Goal: Information Seeking & Learning: Learn about a topic

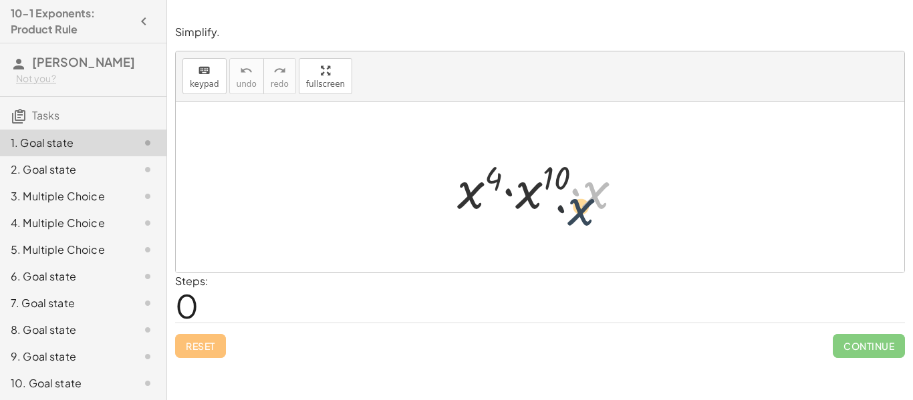
drag, startPoint x: 597, startPoint y: 200, endPoint x: 580, endPoint y: 219, distance: 25.1
click at [580, 219] on div at bounding box center [544, 187] width 189 height 69
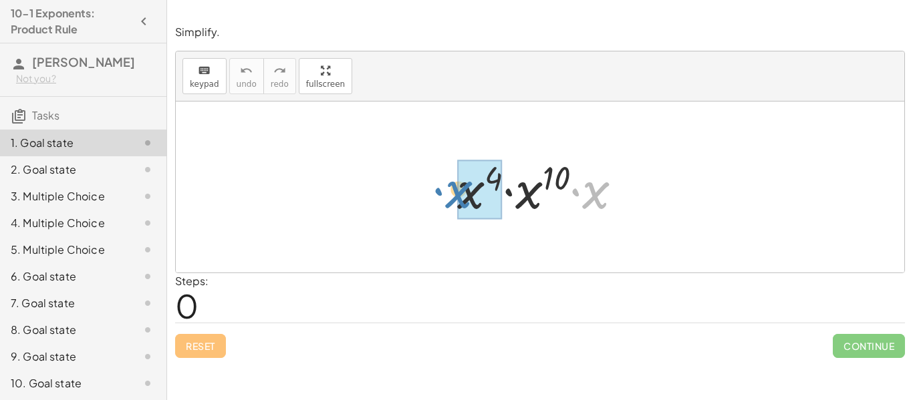
drag, startPoint x: 598, startPoint y: 199, endPoint x: 463, endPoint y: 199, distance: 135.0
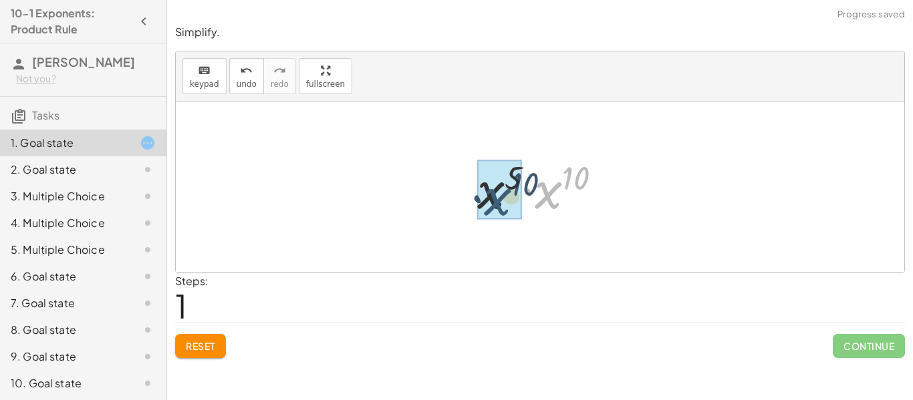
drag, startPoint x: 551, startPoint y: 194, endPoint x: 495, endPoint y: 200, distance: 56.5
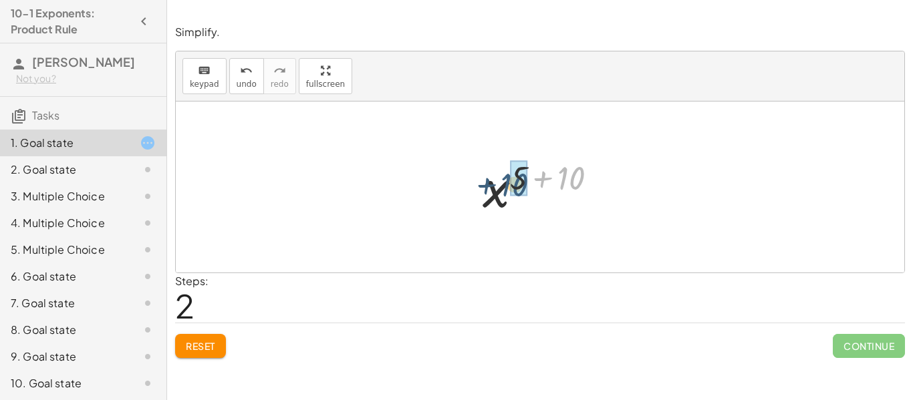
drag, startPoint x: 572, startPoint y: 175, endPoint x: 521, endPoint y: 175, distance: 51.5
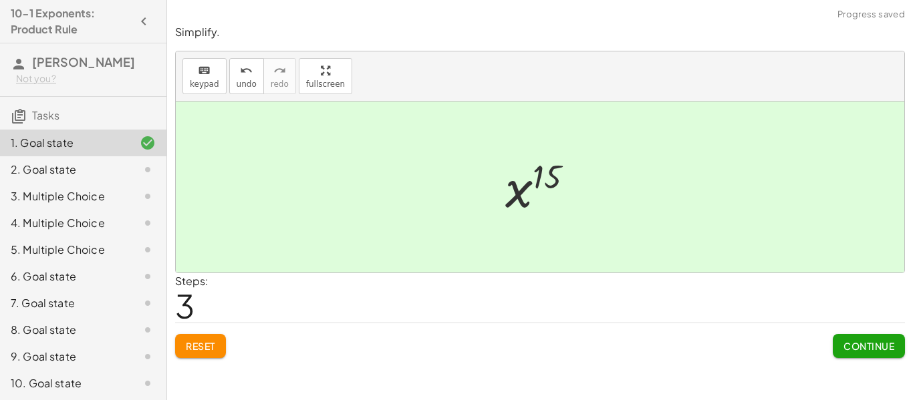
click at [0, 0] on div "Simplify. keyboard keypad undo undo redo redo fullscreen · x 4 · x 10 · x · x 5…" at bounding box center [0, 0] width 0 height 0
click at [874, 353] on button "Continue" at bounding box center [869, 346] width 72 height 24
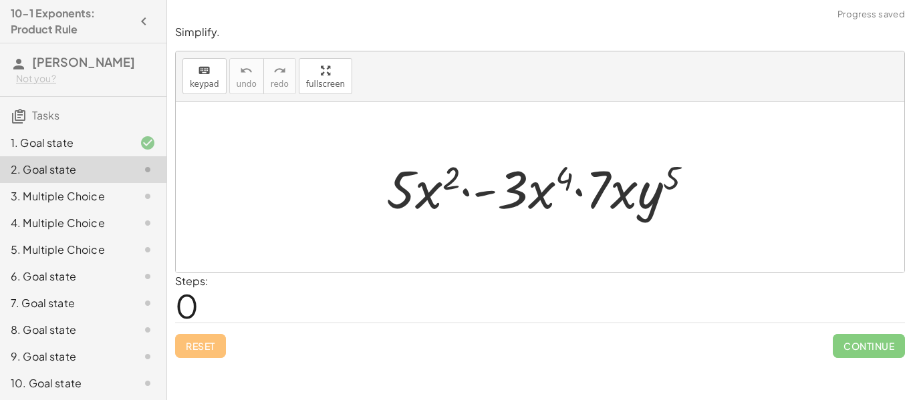
click at [483, 221] on div at bounding box center [545, 187] width 331 height 69
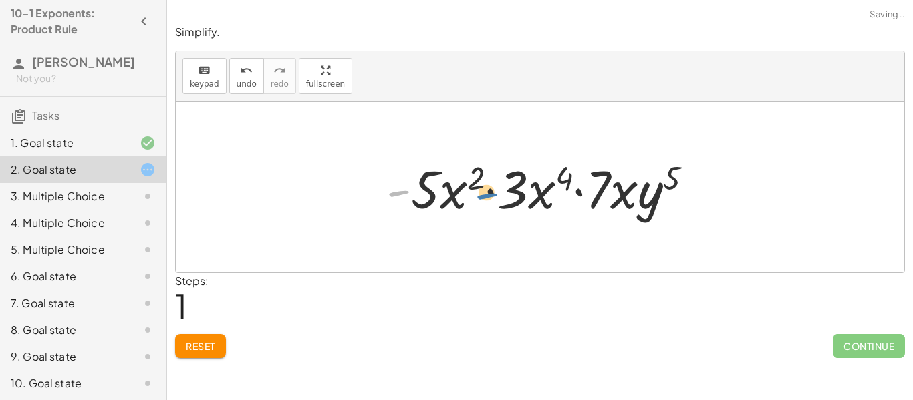
drag, startPoint x: 402, startPoint y: 194, endPoint x: 509, endPoint y: 196, distance: 107.6
click at [509, 196] on div at bounding box center [545, 187] width 331 height 69
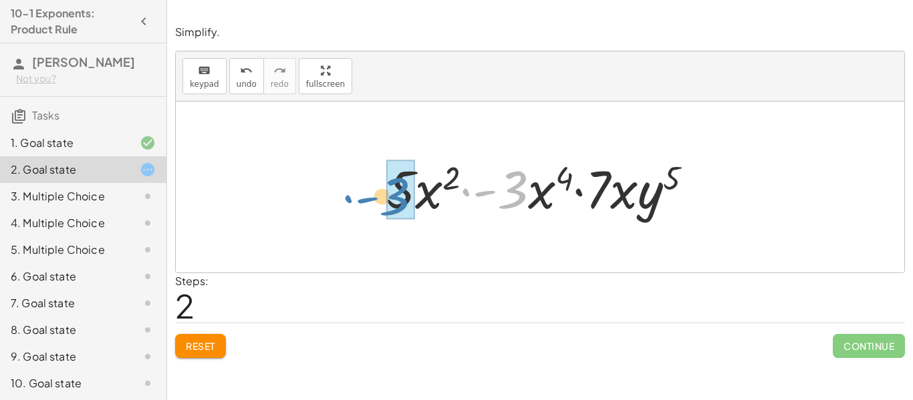
drag, startPoint x: 521, startPoint y: 197, endPoint x: 402, endPoint y: 199, distance: 118.3
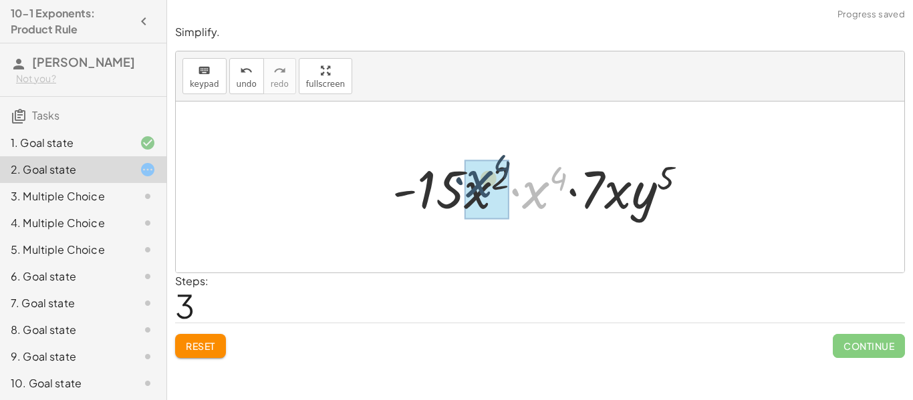
drag, startPoint x: 536, startPoint y: 196, endPoint x: 478, endPoint y: 188, distance: 58.7
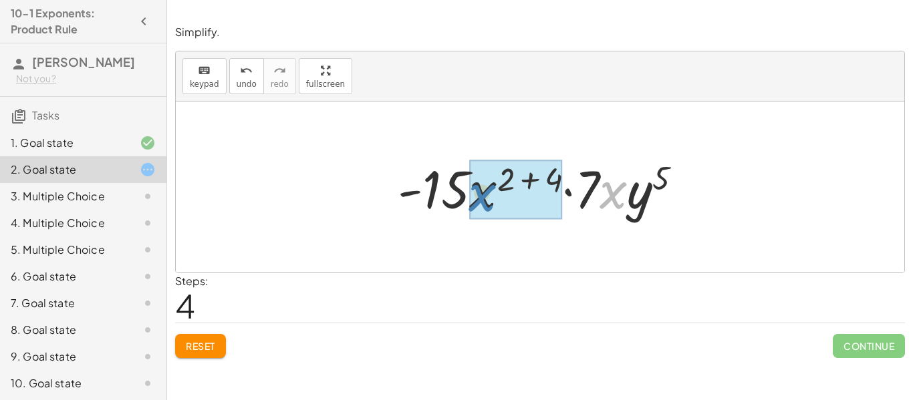
drag, startPoint x: 616, startPoint y: 198, endPoint x: 487, endPoint y: 199, distance: 129.7
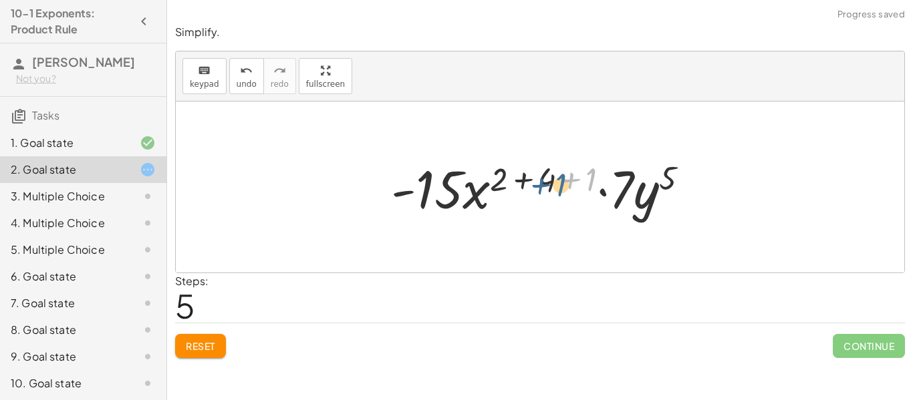
drag, startPoint x: 591, startPoint y: 180, endPoint x: 560, endPoint y: 185, distance: 31.1
click at [560, 185] on div at bounding box center [545, 187] width 322 height 69
drag, startPoint x: 578, startPoint y: 178, endPoint x: 528, endPoint y: 178, distance: 50.1
click at [528, 178] on div at bounding box center [545, 187] width 322 height 69
drag, startPoint x: 588, startPoint y: 182, endPoint x: 540, endPoint y: 182, distance: 48.1
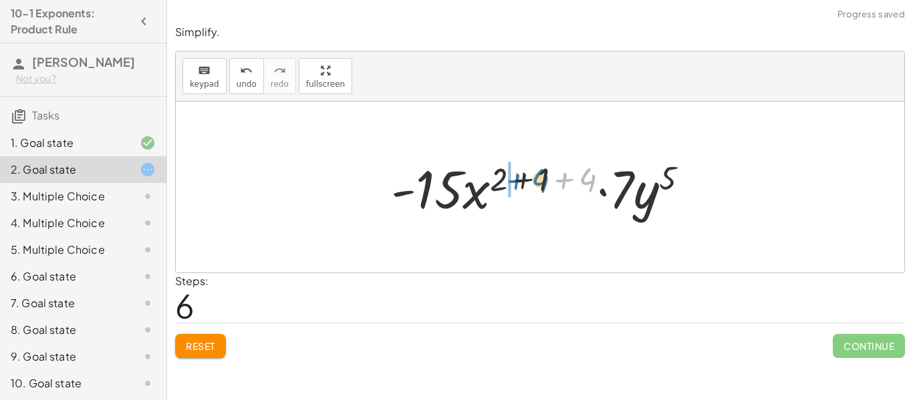
click at [540, 182] on div at bounding box center [545, 187] width 322 height 69
drag, startPoint x: 591, startPoint y: 185, endPoint x: 547, endPoint y: 185, distance: 43.4
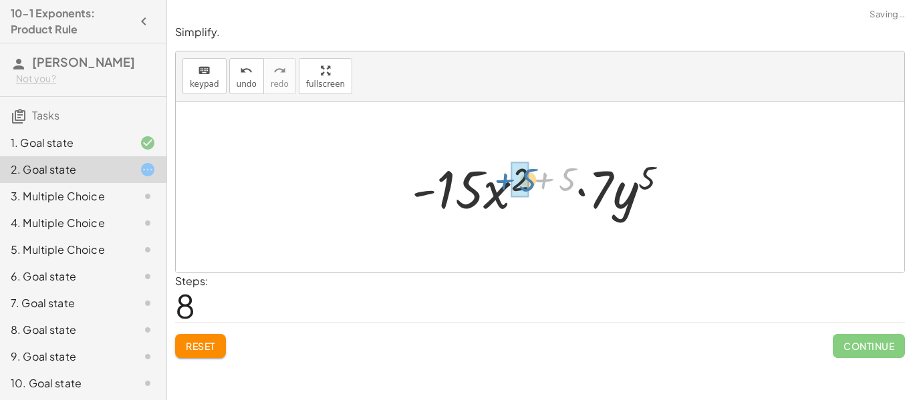
drag, startPoint x: 567, startPoint y: 180, endPoint x: 528, endPoint y: 180, distance: 39.4
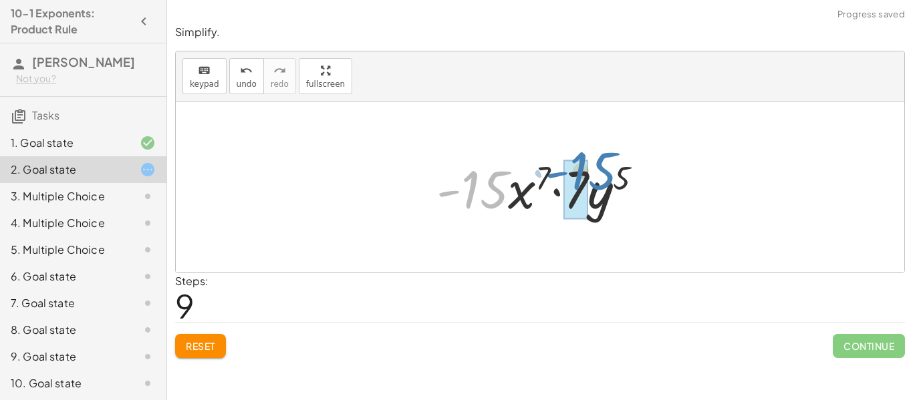
drag, startPoint x: 472, startPoint y: 199, endPoint x: 575, endPoint y: 184, distance: 104.6
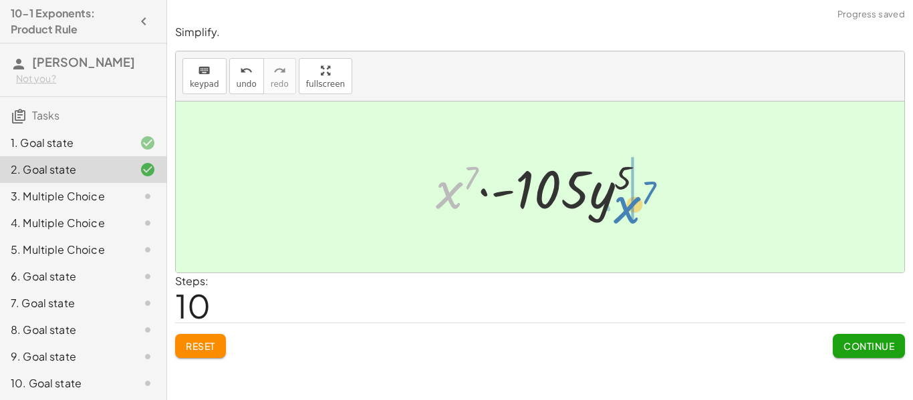
drag, startPoint x: 457, startPoint y: 199, endPoint x: 638, endPoint y: 215, distance: 181.8
click at [638, 215] on div at bounding box center [545, 187] width 233 height 69
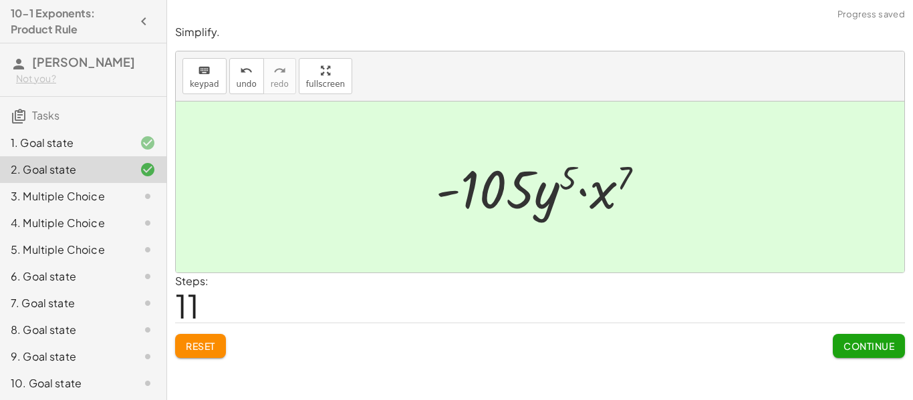
click at [859, 340] on span "Continue" at bounding box center [868, 346] width 51 height 12
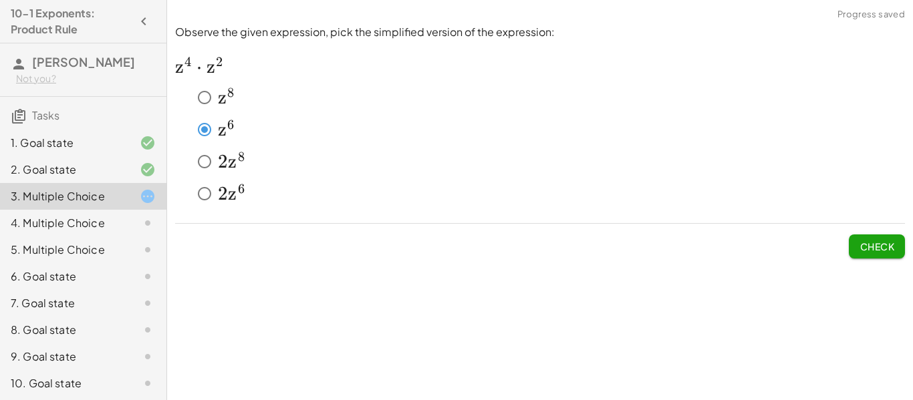
click at [866, 241] on span "Check" at bounding box center [877, 247] width 35 height 12
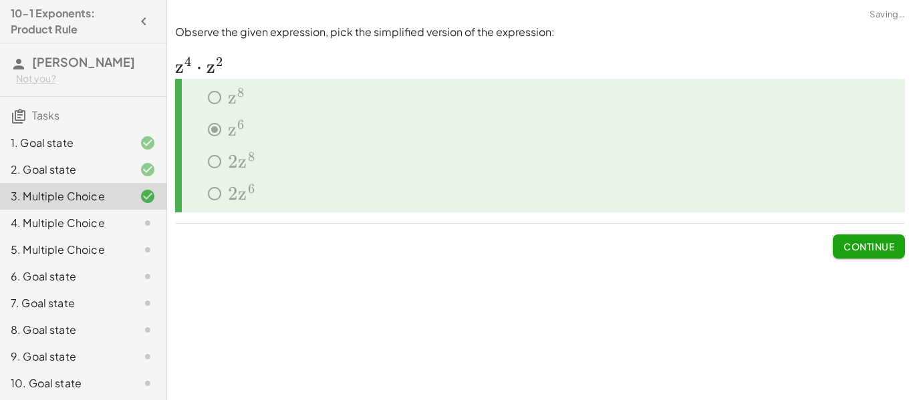
click at [862, 245] on span "Continue" at bounding box center [868, 247] width 51 height 12
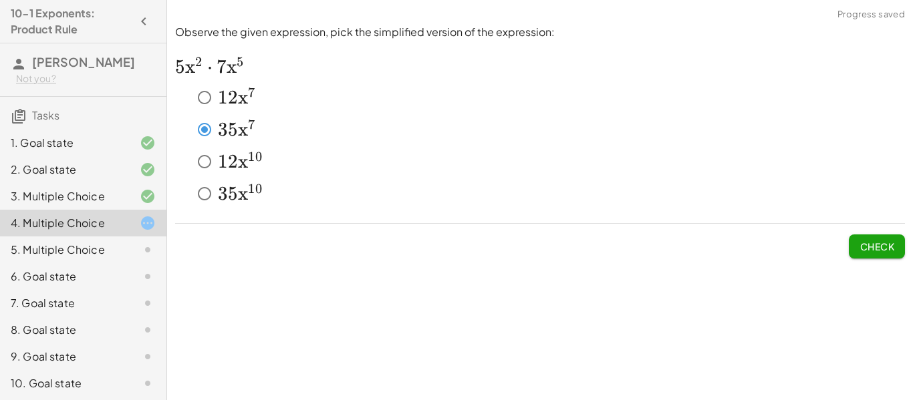
click at [849, 246] on button "Check" at bounding box center [877, 247] width 56 height 24
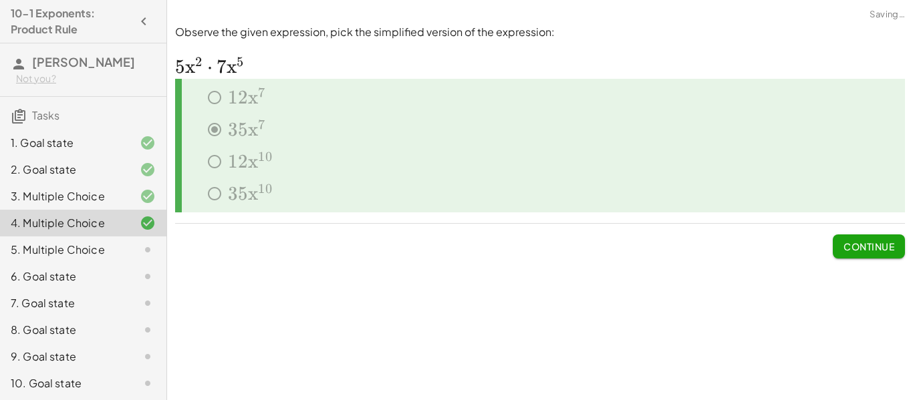
click at [850, 247] on span "Continue" at bounding box center [868, 247] width 51 height 12
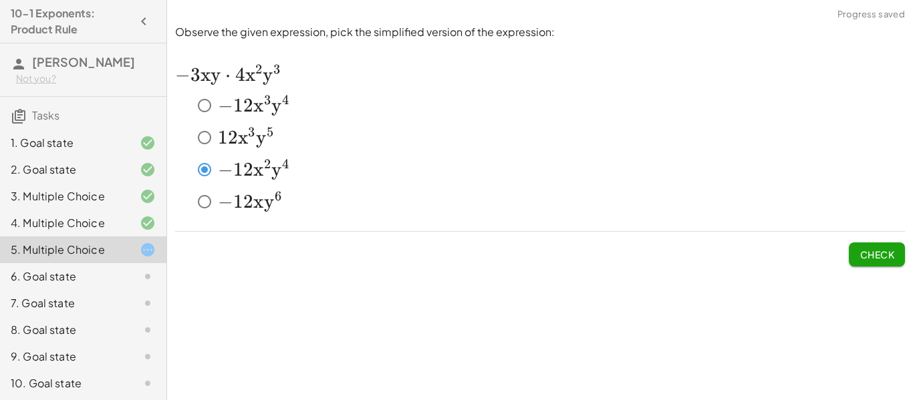
click at [872, 255] on span "Check" at bounding box center [877, 255] width 35 height 12
click at [865, 261] on button "Check" at bounding box center [877, 255] width 56 height 24
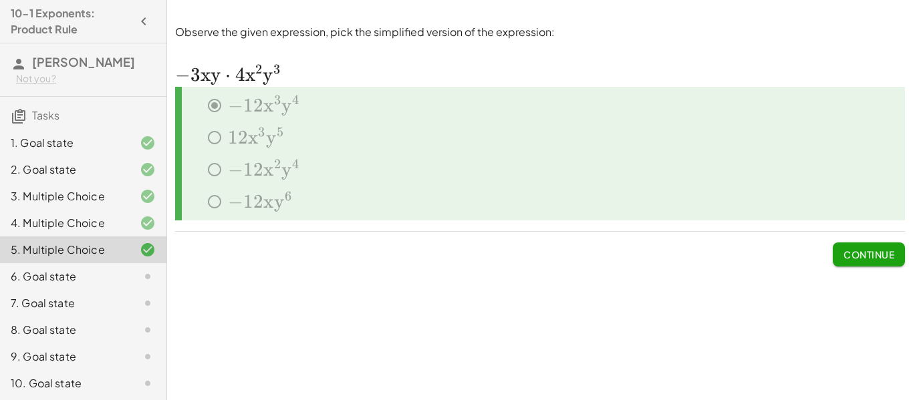
click at [890, 255] on span "Continue" at bounding box center [868, 255] width 51 height 12
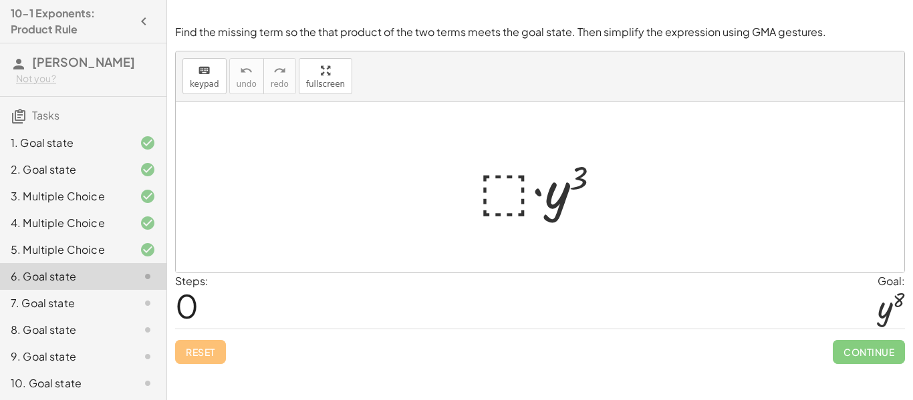
click at [499, 184] on div at bounding box center [545, 187] width 146 height 69
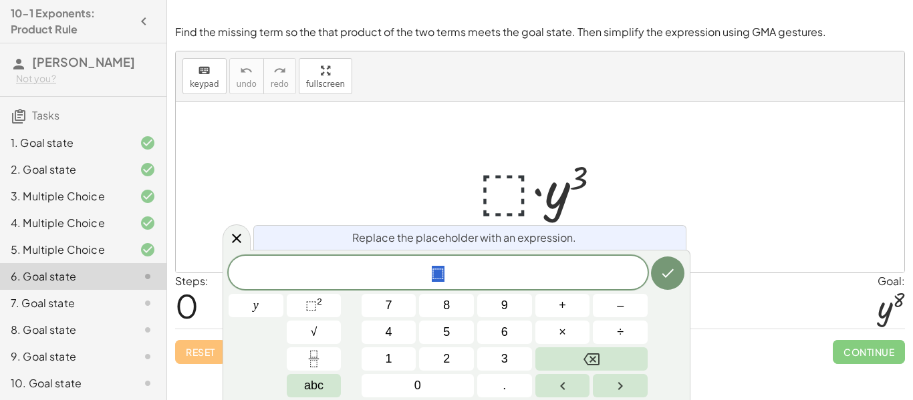
scroll to position [1, 0]
click at [553, 338] on button "×" at bounding box center [562, 332] width 55 height 23
click at [613, 362] on button "Backspace" at bounding box center [591, 359] width 112 height 23
click at [261, 299] on button "y" at bounding box center [256, 305] width 55 height 23
click at [338, 302] on button "⬚ 2" at bounding box center [314, 305] width 55 height 23
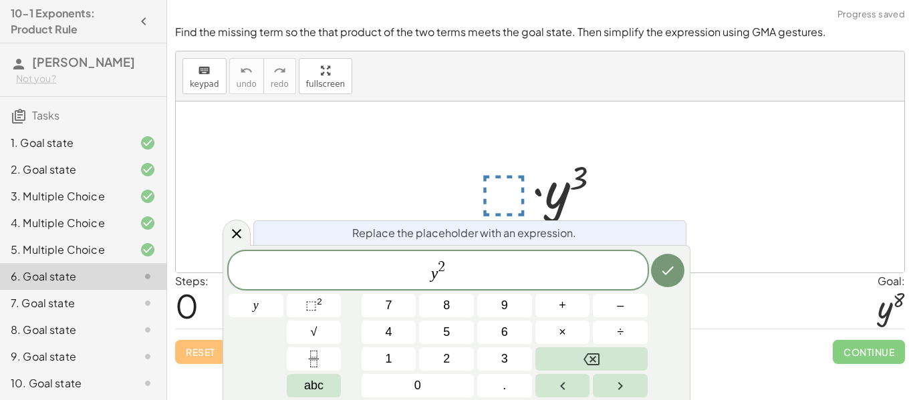
click at [458, 273] on span "y 2 ​" at bounding box center [438, 271] width 419 height 24
click at [449, 269] on span "y 2 ​" at bounding box center [438, 271] width 419 height 24
click at [464, 332] on button "5" at bounding box center [446, 332] width 55 height 23
click at [654, 268] on button "Done" at bounding box center [667, 270] width 33 height 33
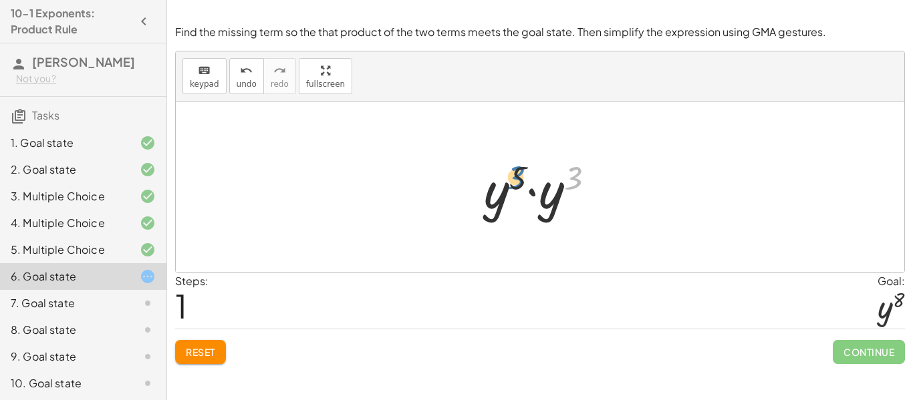
drag, startPoint x: 573, startPoint y: 181, endPoint x: 515, endPoint y: 180, distance: 58.8
click at [515, 180] on div at bounding box center [544, 187] width 135 height 69
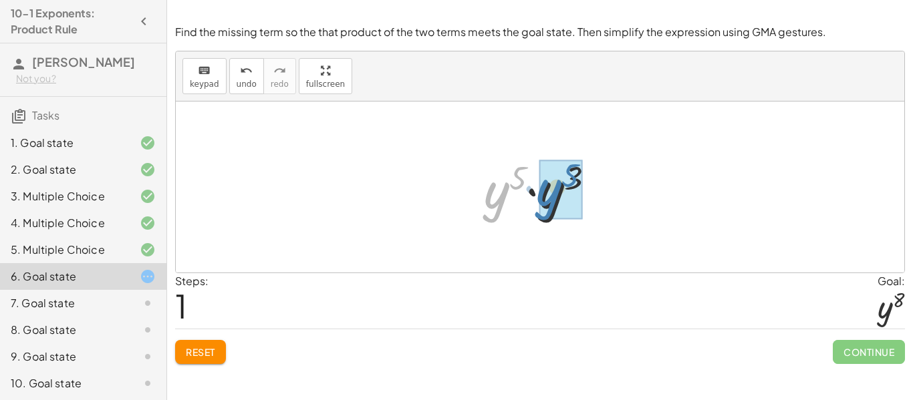
drag, startPoint x: 506, startPoint y: 190, endPoint x: 556, endPoint y: 187, distance: 50.2
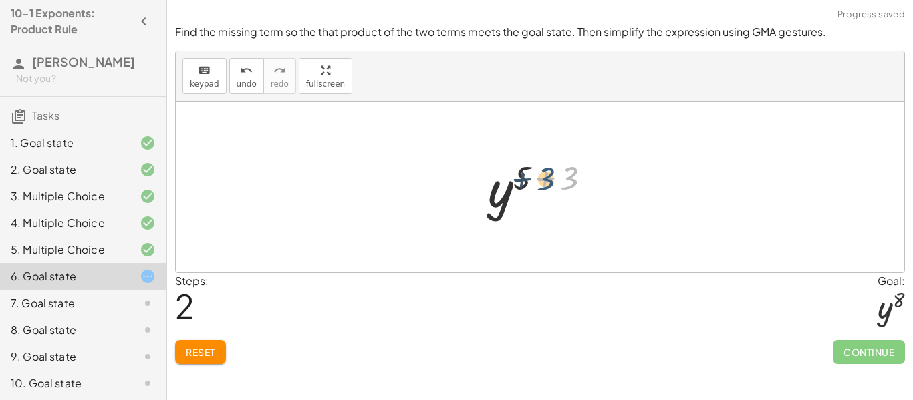
drag, startPoint x: 580, startPoint y: 178, endPoint x: 551, endPoint y: 181, distance: 29.6
click at [551, 181] on div at bounding box center [545, 187] width 128 height 66
drag, startPoint x: 572, startPoint y: 180, endPoint x: 528, endPoint y: 182, distance: 44.2
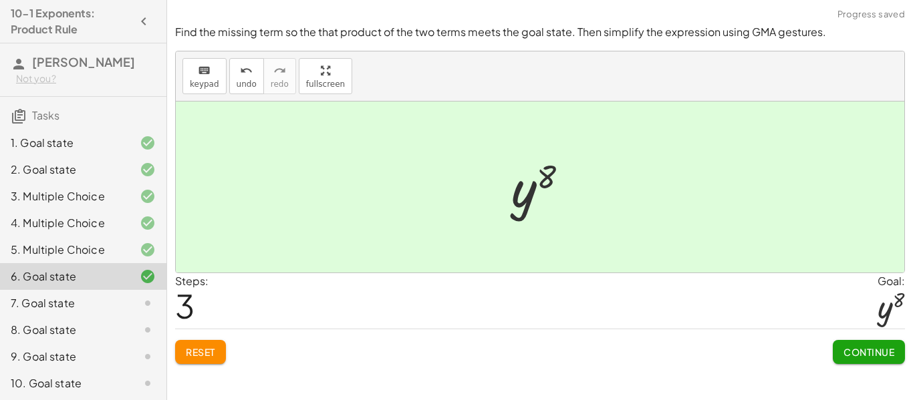
click at [858, 354] on span "Continue" at bounding box center [868, 352] width 51 height 12
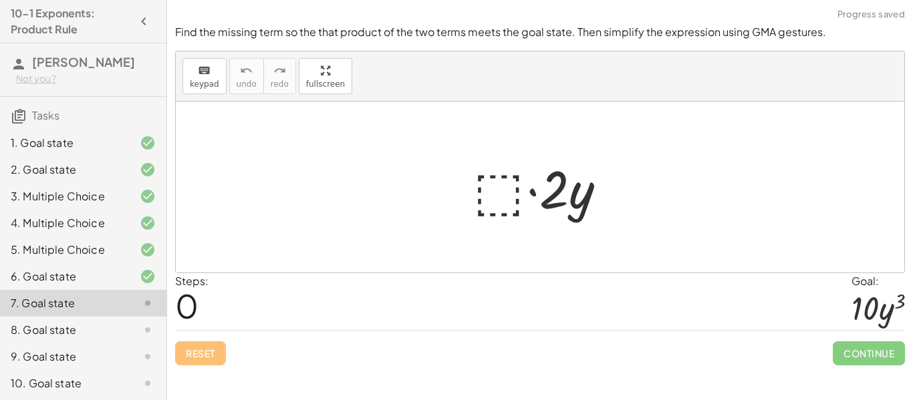
click at [496, 190] on div at bounding box center [545, 187] width 157 height 69
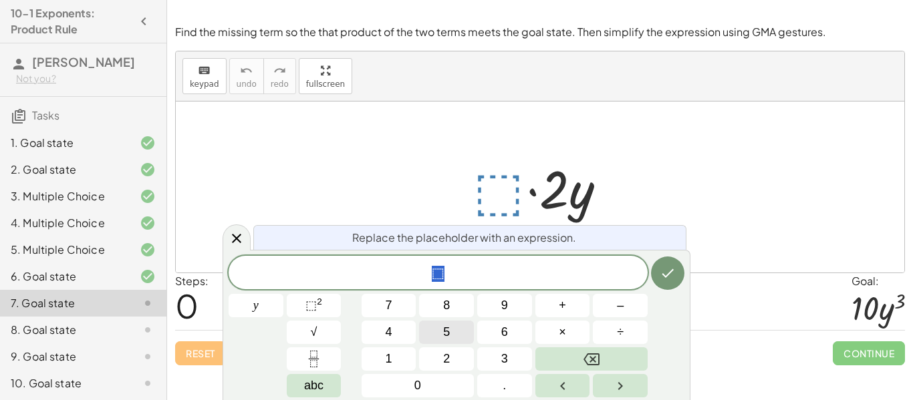
click at [432, 332] on button "5" at bounding box center [446, 332] width 55 height 23
click at [263, 305] on button "y" at bounding box center [256, 305] width 55 height 23
click at [303, 310] on button "⬚ 2" at bounding box center [314, 305] width 55 height 23
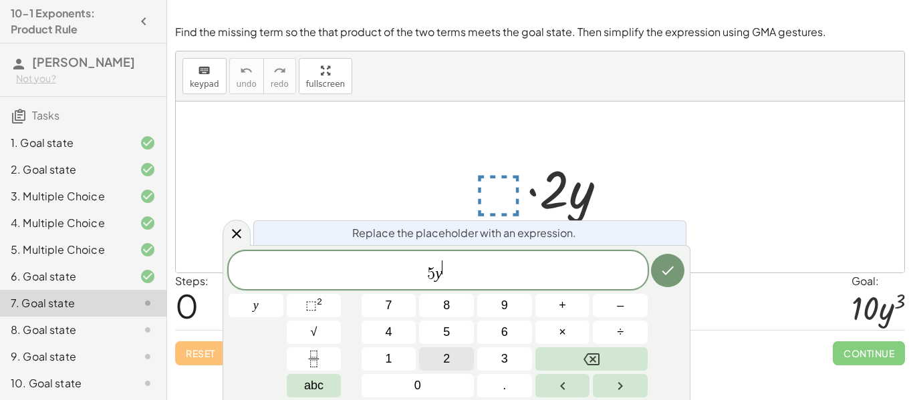
click at [447, 357] on span "2" at bounding box center [446, 359] width 7 height 18
click at [668, 273] on icon "Done" at bounding box center [668, 271] width 12 height 9
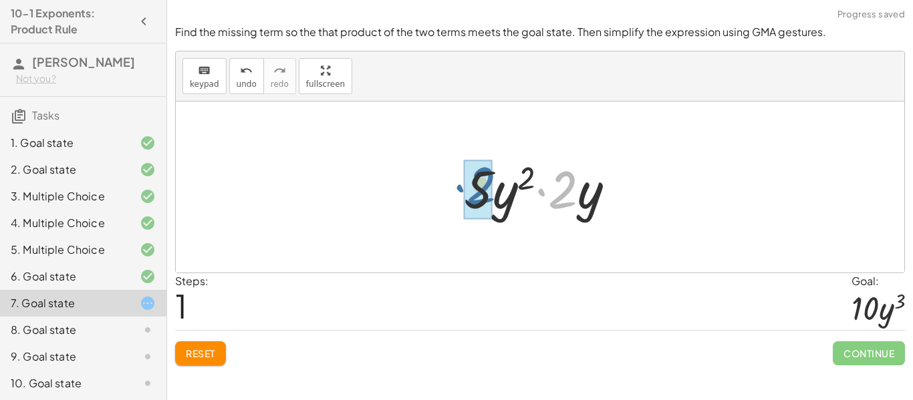
drag, startPoint x: 573, startPoint y: 202, endPoint x: 489, endPoint y: 201, distance: 84.2
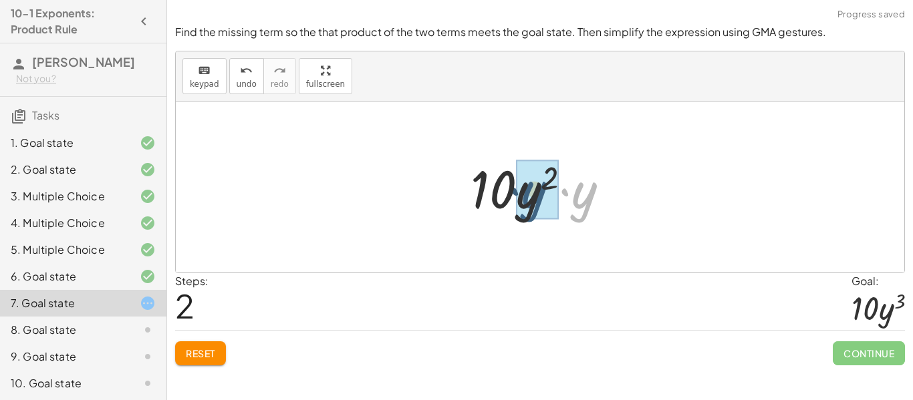
drag, startPoint x: 583, startPoint y: 200, endPoint x: 531, endPoint y: 199, distance: 52.1
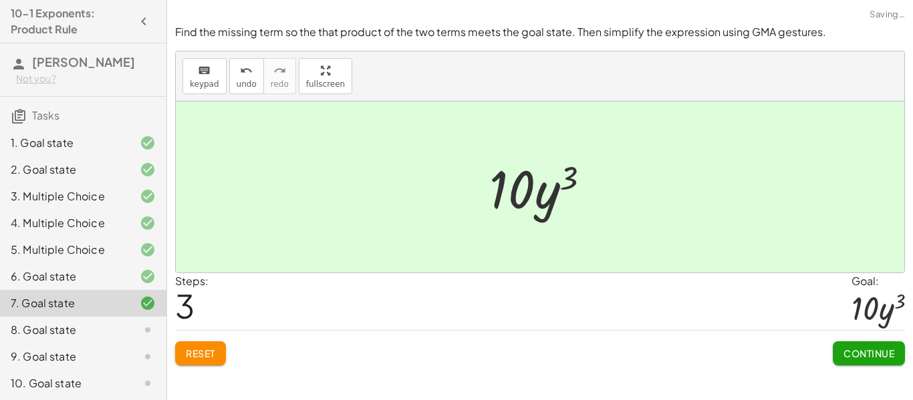
click at [880, 359] on span "Continue" at bounding box center [868, 354] width 51 height 12
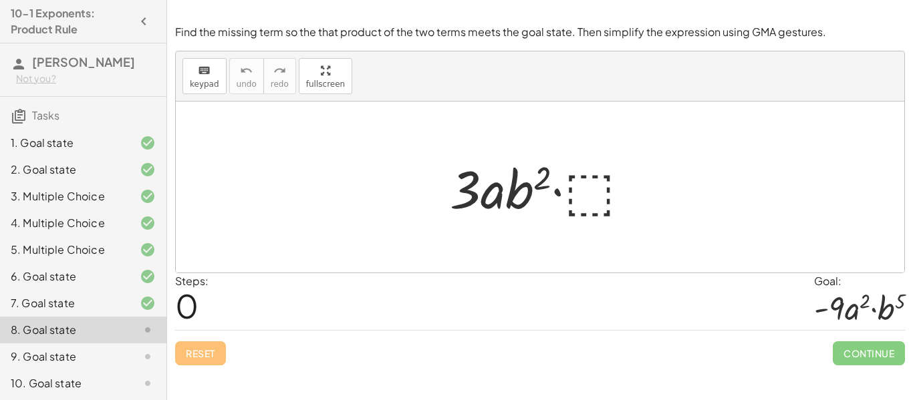
click at [614, 197] on div at bounding box center [545, 187] width 205 height 69
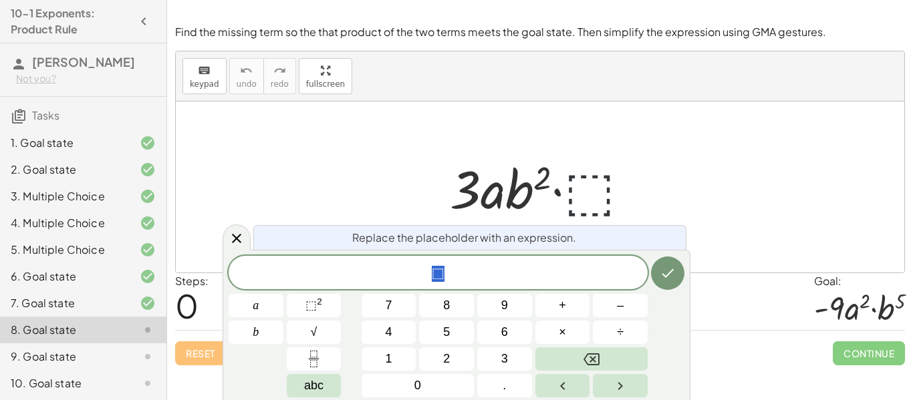
scroll to position [2, 0]
click at [628, 306] on button "–" at bounding box center [620, 305] width 55 height 23
click at [495, 360] on button "3" at bounding box center [504, 359] width 55 height 23
click at [265, 315] on button "a" at bounding box center [256, 305] width 55 height 23
click at [556, 334] on button "×" at bounding box center [562, 332] width 55 height 23
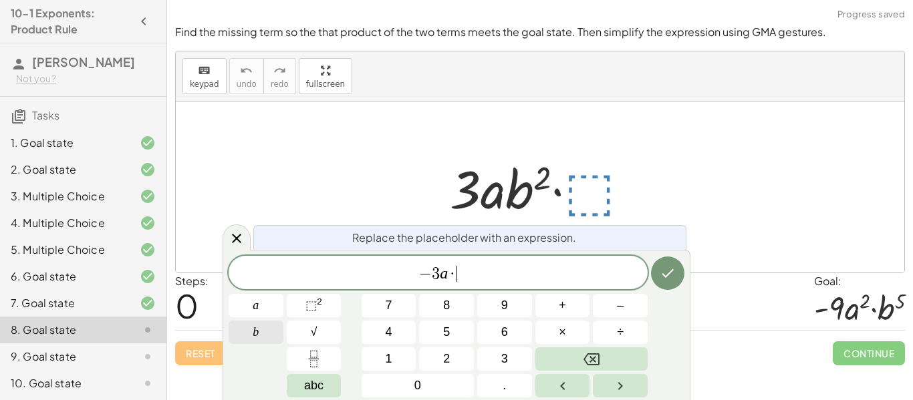
click at [258, 328] on span "b" at bounding box center [256, 332] width 6 height 18
click at [308, 309] on span "⬚" at bounding box center [310, 305] width 11 height 13
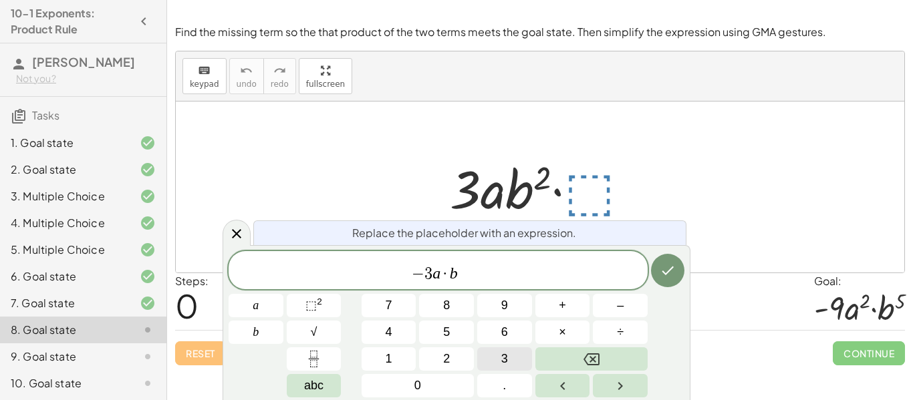
click at [503, 355] on span "3" at bounding box center [504, 359] width 7 height 18
click at [660, 267] on icon "Done" at bounding box center [668, 271] width 16 height 16
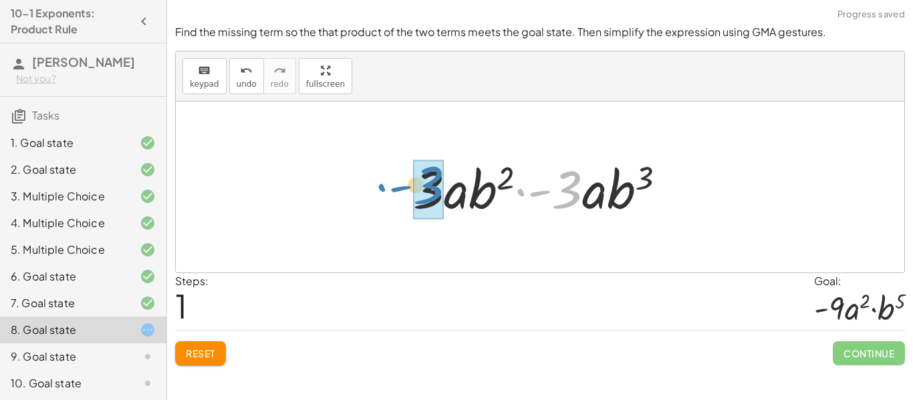
drag, startPoint x: 568, startPoint y: 192, endPoint x: 427, endPoint y: 188, distance: 141.1
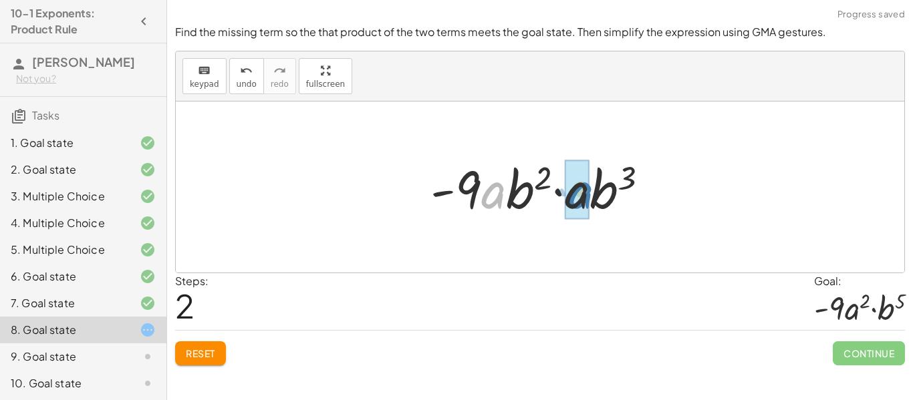
drag, startPoint x: 495, startPoint y: 195, endPoint x: 579, endPoint y: 198, distance: 84.9
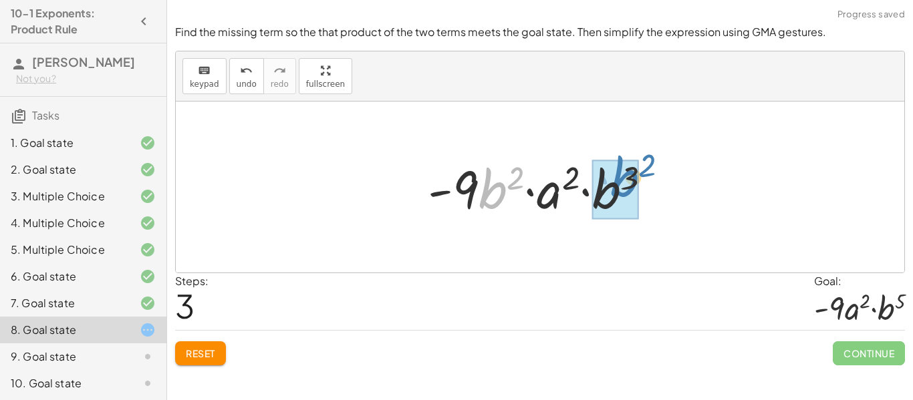
drag, startPoint x: 485, startPoint y: 194, endPoint x: 614, endPoint y: 185, distance: 129.3
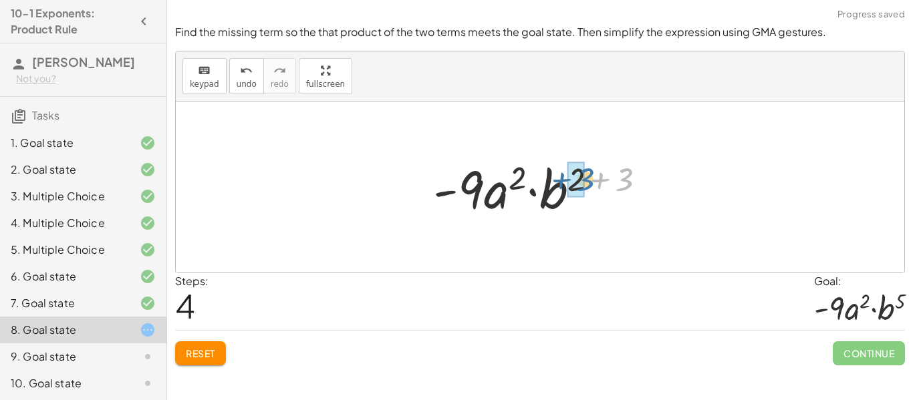
drag, startPoint x: 632, startPoint y: 183, endPoint x: 590, endPoint y: 184, distance: 42.1
click at [590, 184] on div at bounding box center [544, 187] width 237 height 69
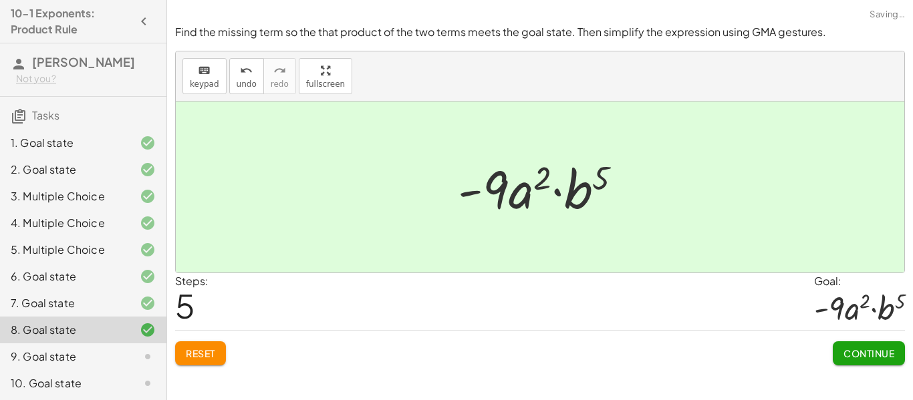
click at [862, 346] on button "Continue" at bounding box center [869, 354] width 72 height 24
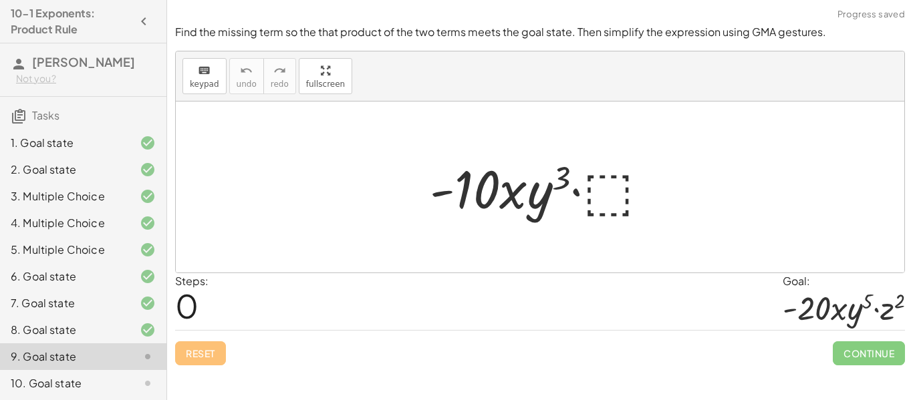
click at [594, 211] on div at bounding box center [544, 187] width 243 height 69
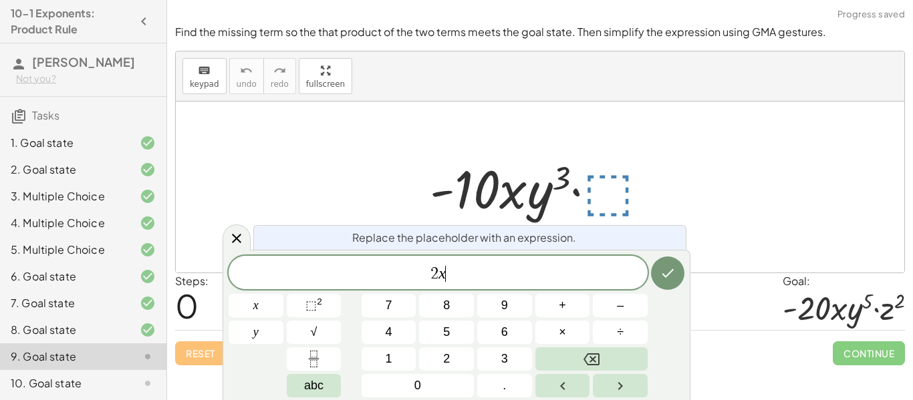
scroll to position [6, 0]
click at [348, 259] on div "2 x y ​ x y 7 8 9 + – 4 5 6 × ÷ ⬚ 2 √ abc 1 2 3 0 ." at bounding box center [457, 327] width 456 height 142
click at [314, 302] on span "⬚" at bounding box center [310, 305] width 11 height 13
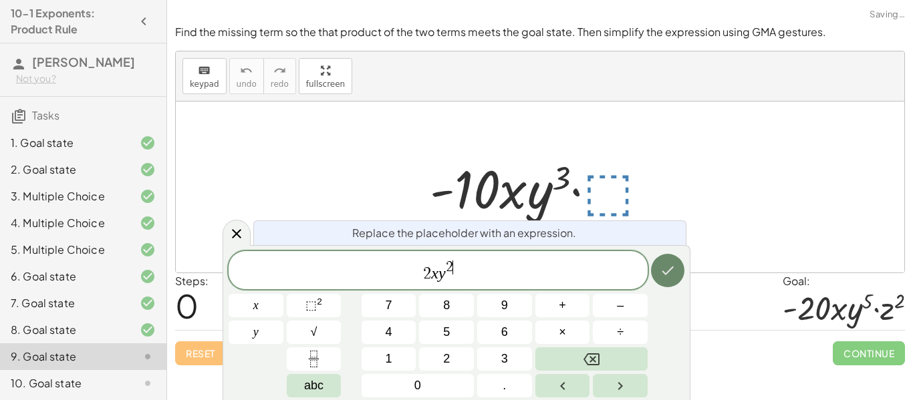
click at [674, 279] on button "Done" at bounding box center [667, 270] width 33 height 33
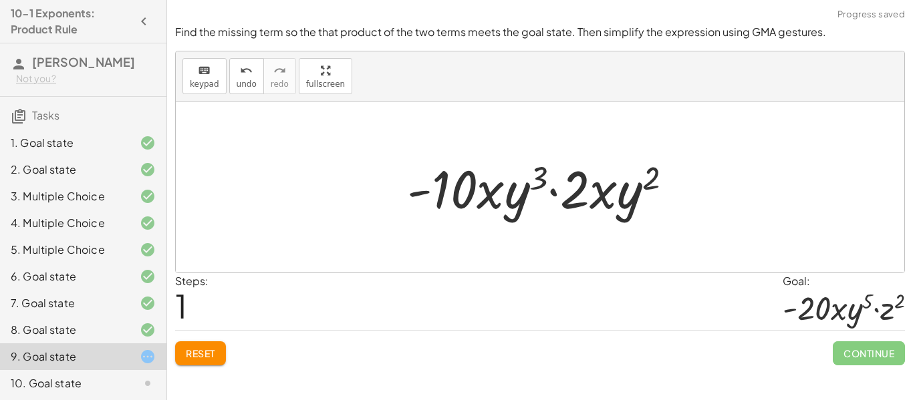
click at [573, 194] on div at bounding box center [544, 187] width 289 height 69
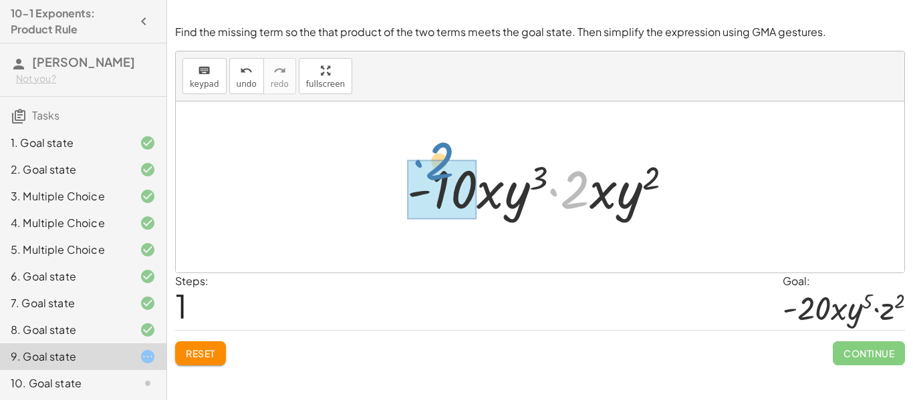
drag, startPoint x: 583, startPoint y: 201, endPoint x: 441, endPoint y: 182, distance: 143.0
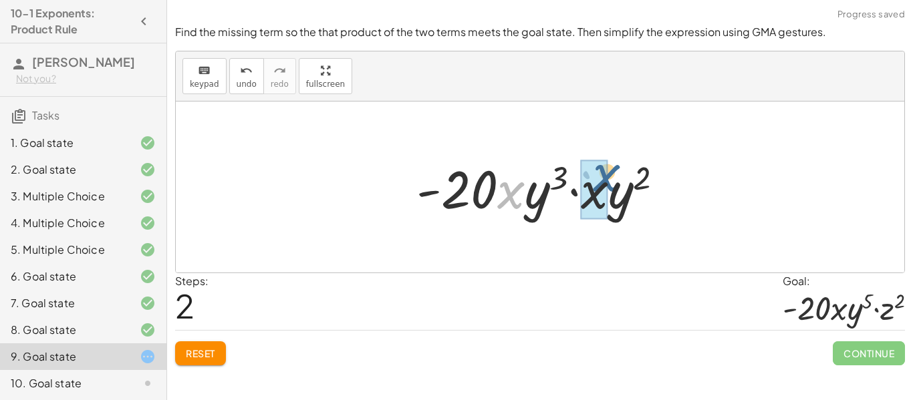
drag, startPoint x: 505, startPoint y: 195, endPoint x: 606, endPoint y: 188, distance: 101.1
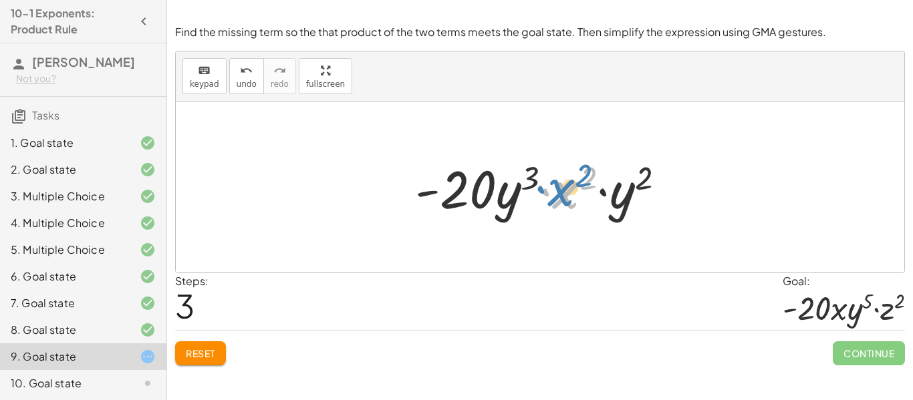
click at [554, 192] on div at bounding box center [545, 187] width 274 height 69
click at [215, 338] on div "Reset Continue" at bounding box center [540, 347] width 730 height 35
click at [209, 358] on span "Reset" at bounding box center [200, 354] width 29 height 12
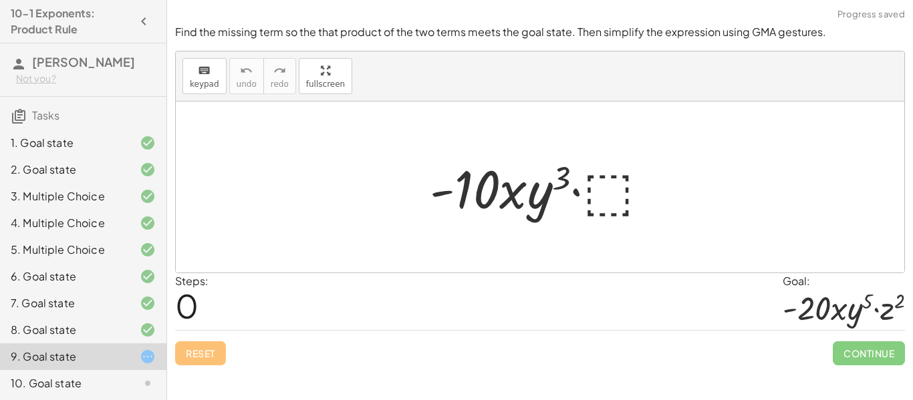
click at [602, 194] on div at bounding box center [544, 187] width 243 height 69
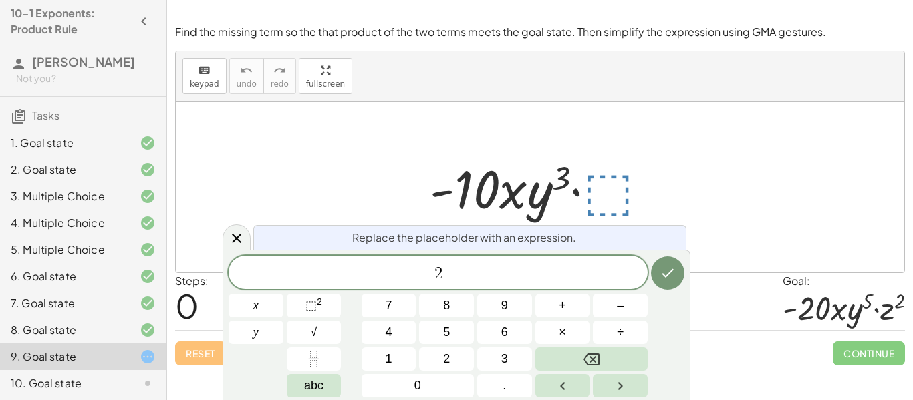
scroll to position [8, 0]
click at [324, 311] on button "⬚ 2" at bounding box center [314, 305] width 55 height 23
click at [305, 308] on span "⬚" at bounding box center [310, 305] width 11 height 13
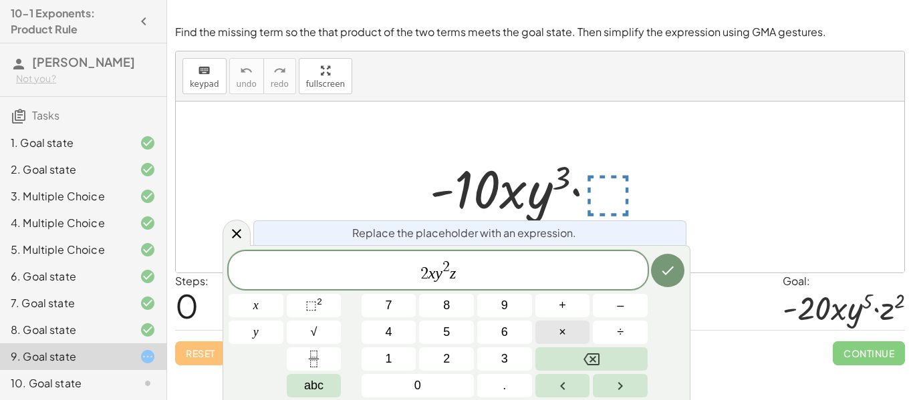
click at [548, 332] on button "×" at bounding box center [562, 332] width 55 height 23
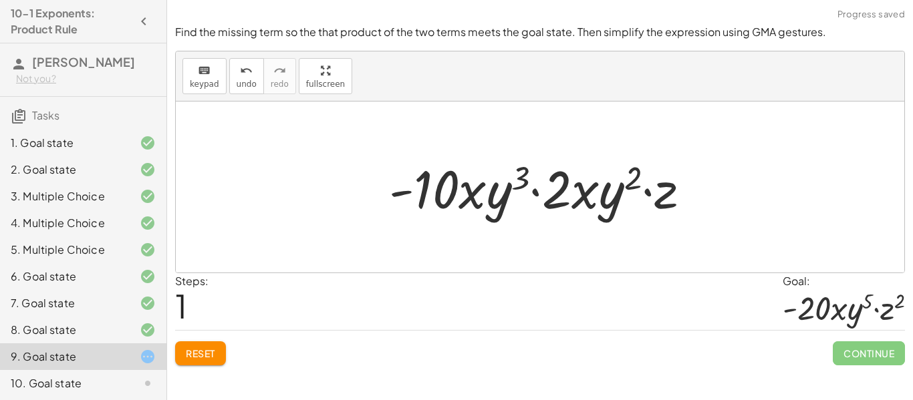
click at [553, 194] on div at bounding box center [545, 187] width 326 height 69
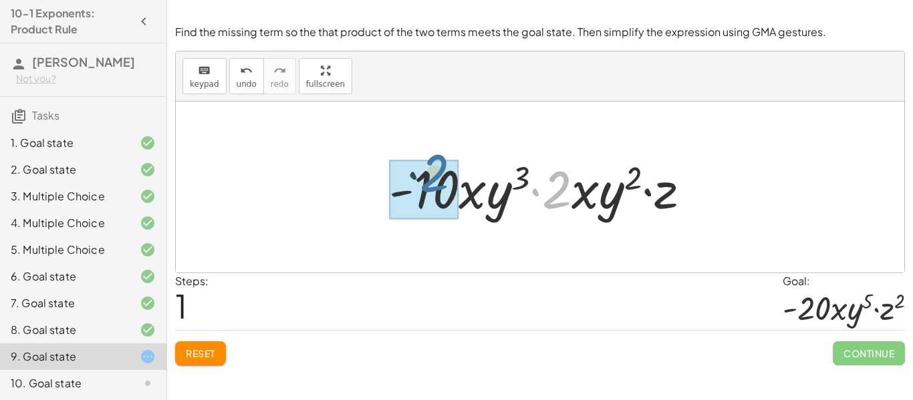
drag, startPoint x: 559, startPoint y: 194, endPoint x: 421, endPoint y: 186, distance: 138.5
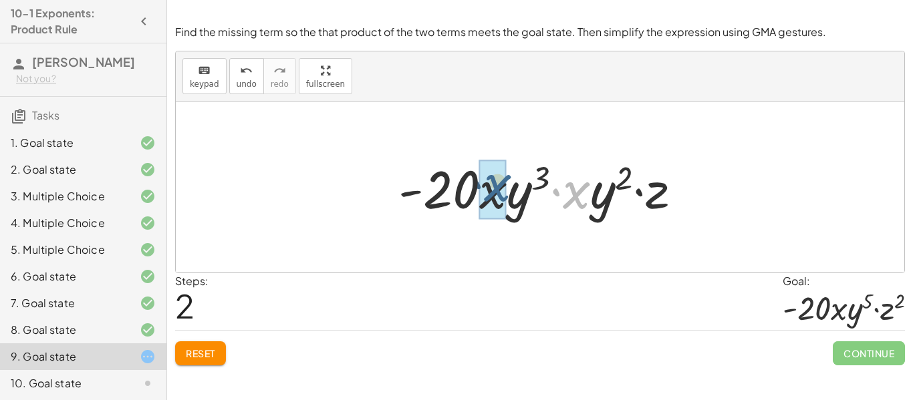
drag, startPoint x: 571, startPoint y: 196, endPoint x: 492, endPoint y: 190, distance: 79.1
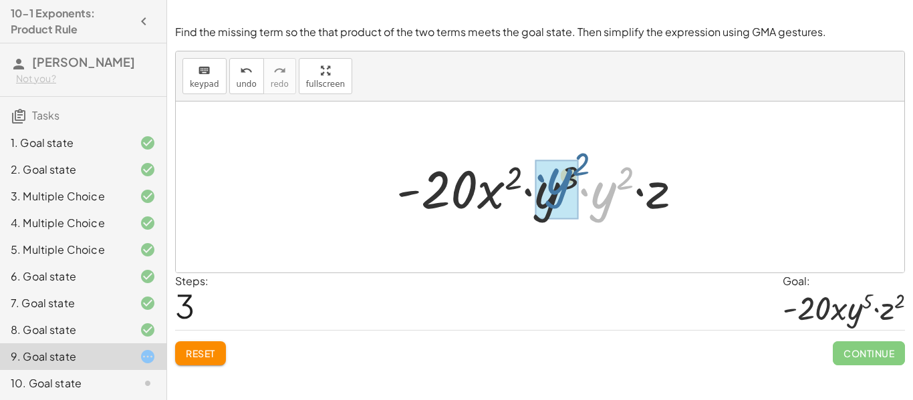
drag, startPoint x: 603, startPoint y: 193, endPoint x: 557, endPoint y: 184, distance: 47.1
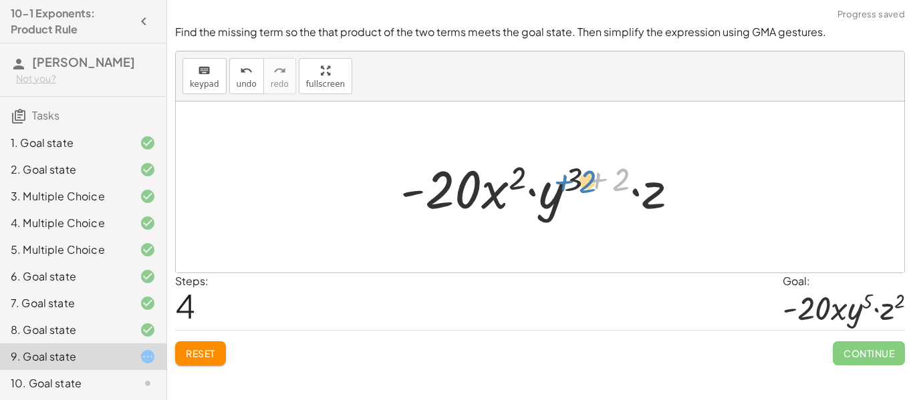
drag, startPoint x: 626, startPoint y: 183, endPoint x: 586, endPoint y: 184, distance: 40.1
click at [586, 184] on div at bounding box center [545, 187] width 302 height 69
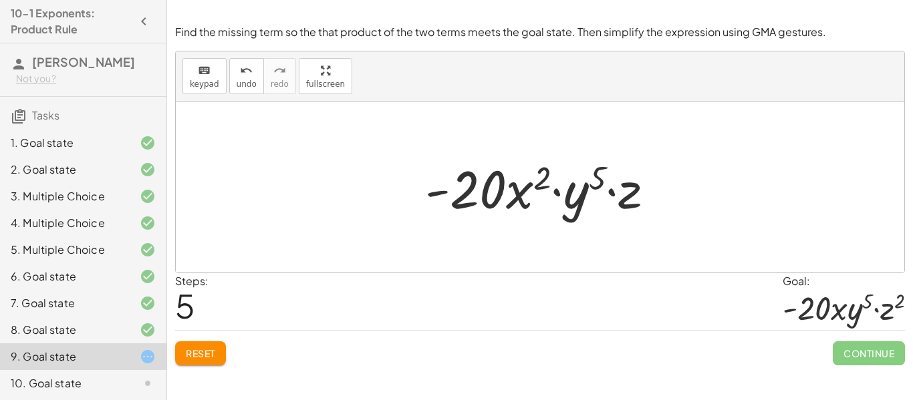
click at [624, 202] on div at bounding box center [545, 187] width 254 height 69
drag, startPoint x: 199, startPoint y: 346, endPoint x: 435, endPoint y: 365, distance: 237.4
click at [435, 365] on div "Reset Continue" at bounding box center [540, 347] width 730 height 35
click at [406, 254] on div at bounding box center [540, 187] width 729 height 171
click at [211, 354] on span "Reset" at bounding box center [200, 354] width 29 height 12
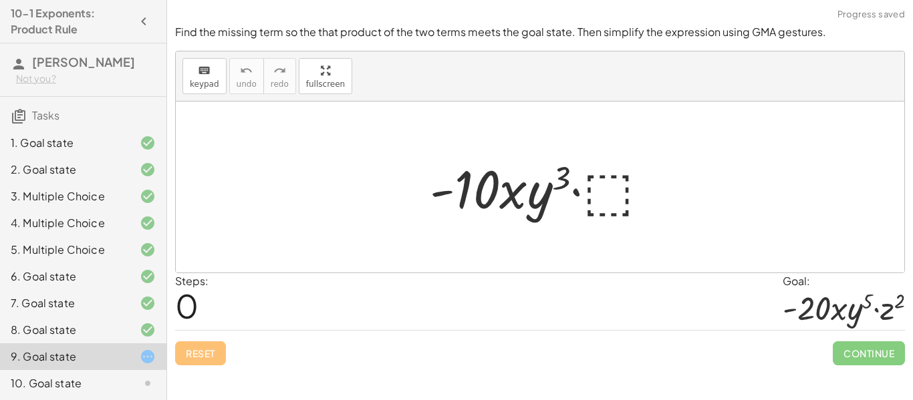
click at [621, 198] on div at bounding box center [544, 187] width 243 height 69
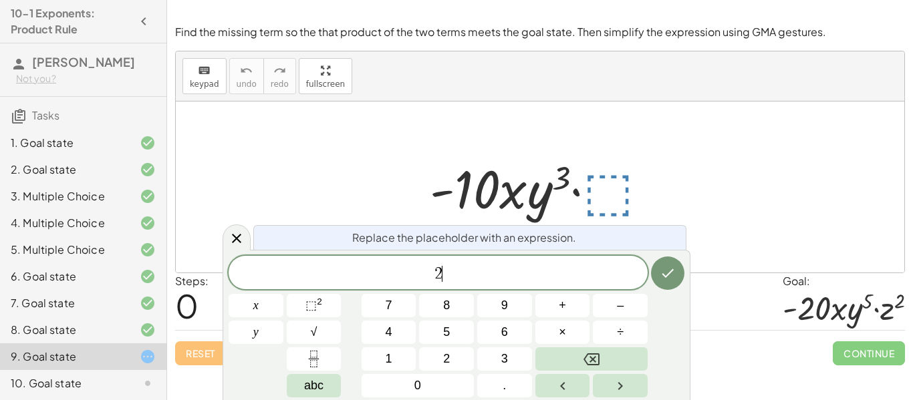
scroll to position [11, 0]
click at [312, 313] on span "⬚ 2" at bounding box center [313, 306] width 17 height 18
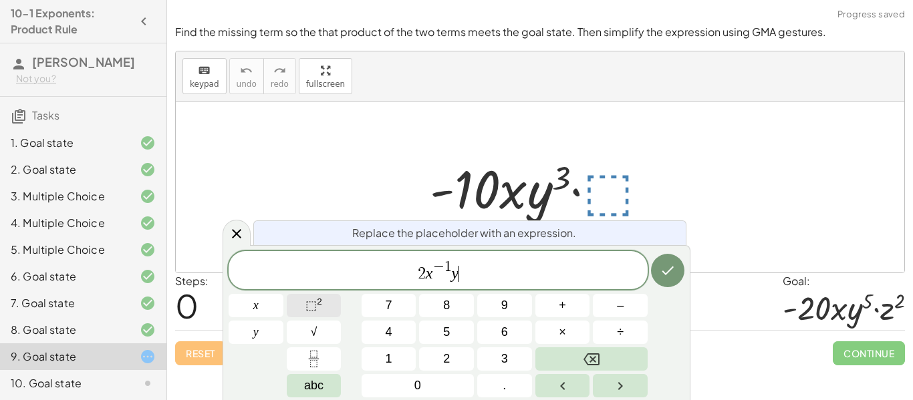
click at [321, 312] on span "⬚ 2" at bounding box center [313, 306] width 17 height 18
click at [557, 338] on button "×" at bounding box center [562, 332] width 55 height 23
click at [305, 309] on span "⬚" at bounding box center [310, 305] width 11 height 13
click at [674, 269] on icon "Done" at bounding box center [668, 271] width 16 height 16
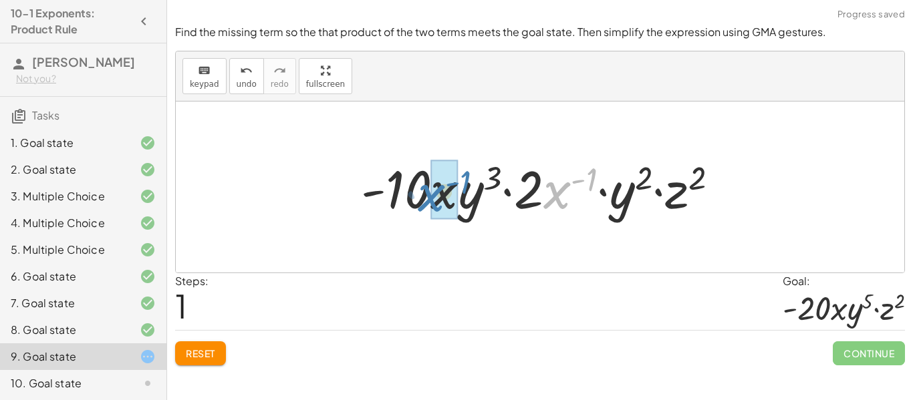
drag, startPoint x: 557, startPoint y: 199, endPoint x: 436, endPoint y: 201, distance: 121.0
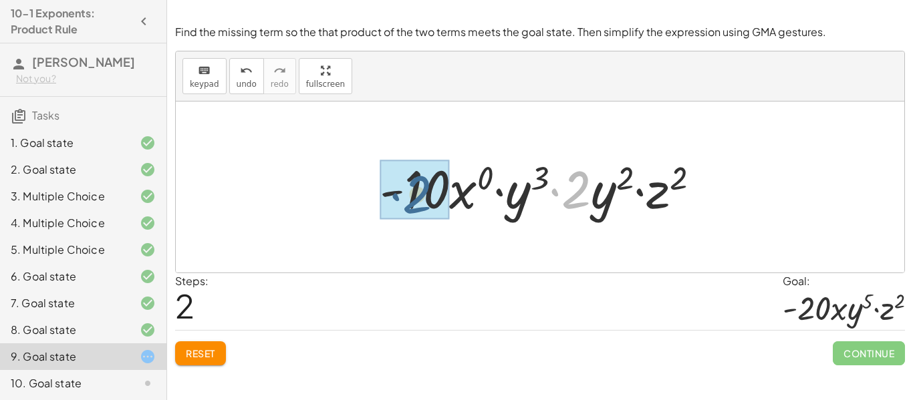
drag, startPoint x: 581, startPoint y: 194, endPoint x: 422, endPoint y: 199, distance: 159.8
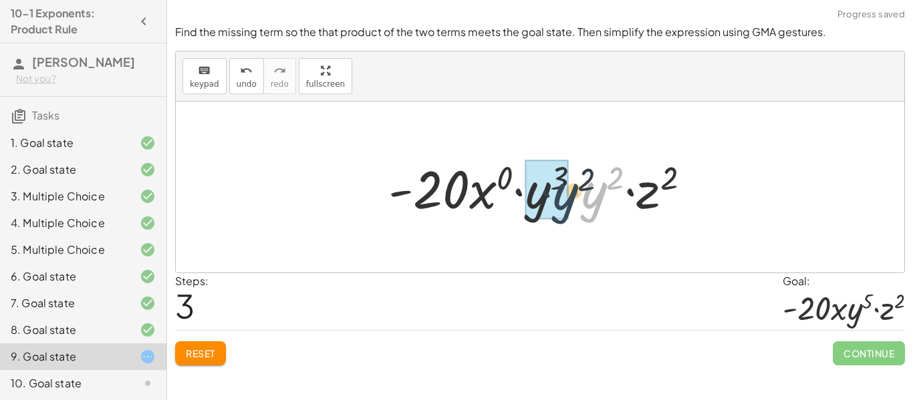
drag, startPoint x: 590, startPoint y: 192, endPoint x: 553, endPoint y: 195, distance: 36.9
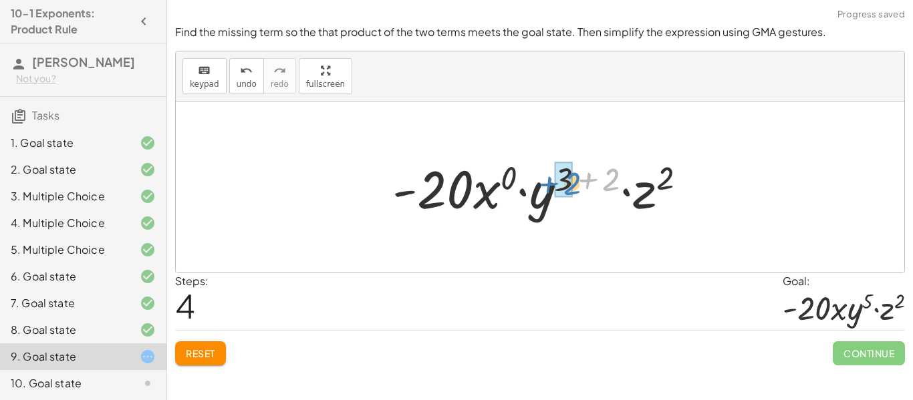
drag, startPoint x: 614, startPoint y: 175, endPoint x: 575, endPoint y: 179, distance: 39.6
click at [575, 179] on div at bounding box center [545, 187] width 318 height 69
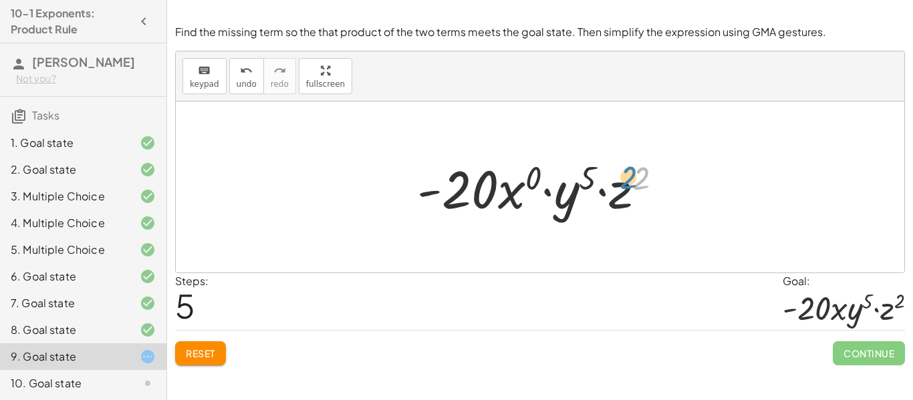
drag, startPoint x: 643, startPoint y: 178, endPoint x: 634, endPoint y: 178, distance: 9.4
click at [634, 178] on div at bounding box center [545, 187] width 270 height 69
click at [180, 344] on button "Reset" at bounding box center [200, 354] width 51 height 24
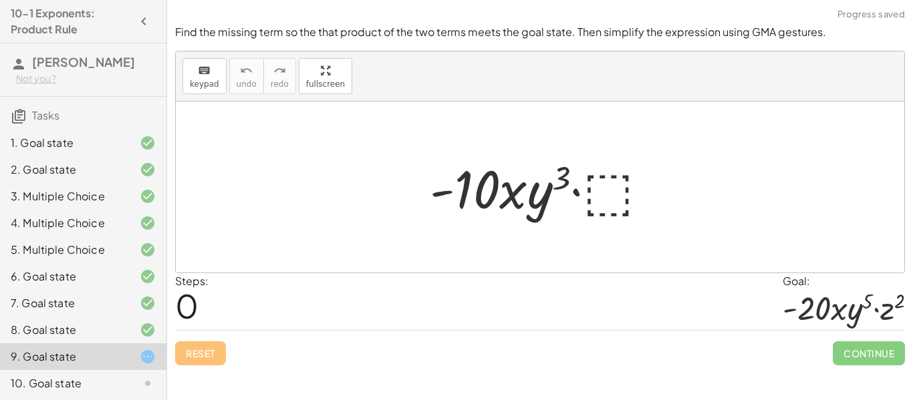
click at [632, 206] on div at bounding box center [544, 187] width 243 height 69
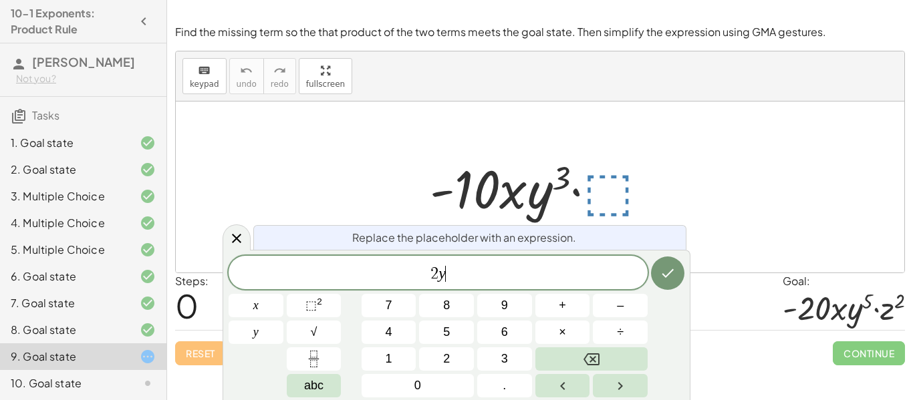
scroll to position [13, 0]
click at [308, 304] on span "⬚" at bounding box center [310, 305] width 11 height 13
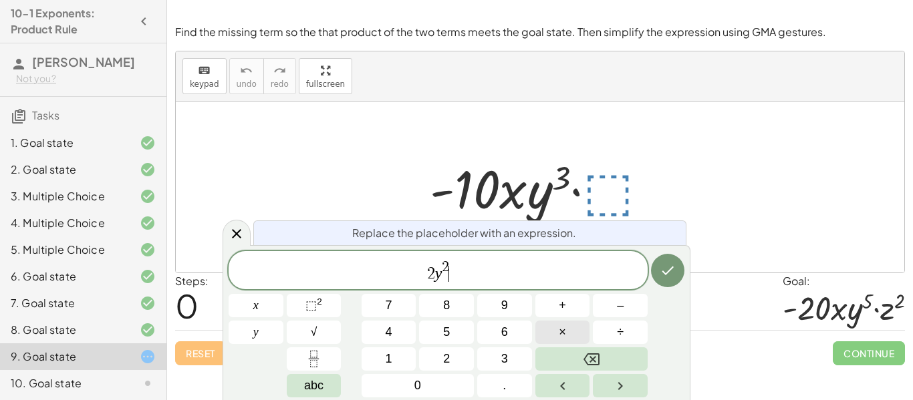
click at [551, 338] on button "×" at bounding box center [562, 332] width 55 height 23
click at [312, 303] on span "⬚" at bounding box center [310, 305] width 11 height 13
click at [656, 267] on button "Done" at bounding box center [667, 270] width 33 height 33
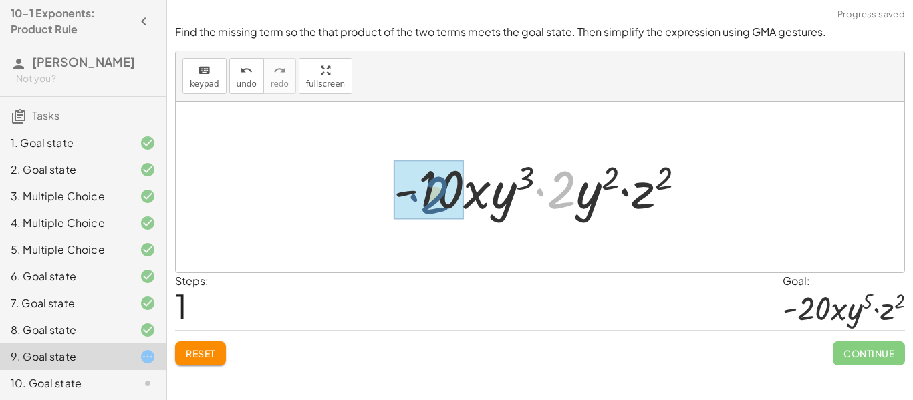
drag, startPoint x: 563, startPoint y: 202, endPoint x: 433, endPoint y: 207, distance: 129.8
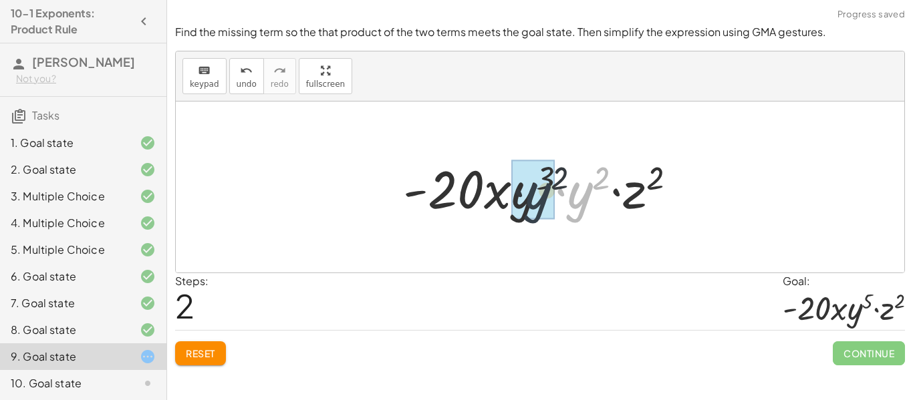
drag, startPoint x: 580, startPoint y: 197, endPoint x: 535, endPoint y: 199, distance: 45.5
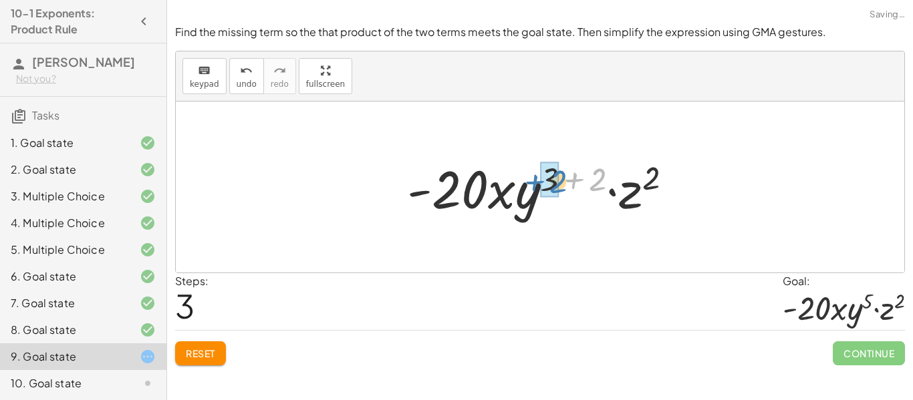
drag, startPoint x: 605, startPoint y: 172, endPoint x: 565, endPoint y: 174, distance: 40.2
click at [565, 174] on div at bounding box center [544, 187] width 289 height 69
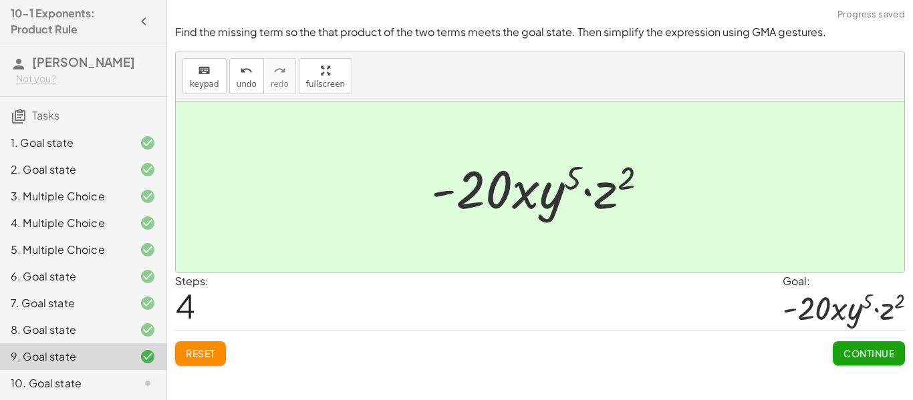
click at [862, 350] on span "Continue" at bounding box center [868, 354] width 51 height 12
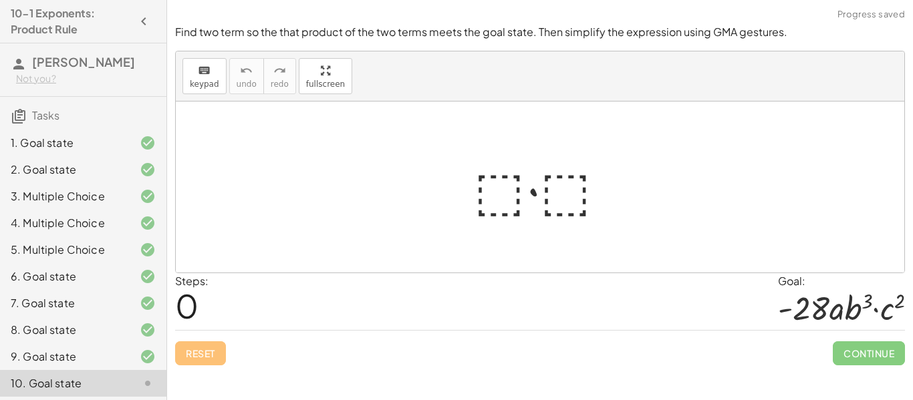
scroll to position [55, 0]
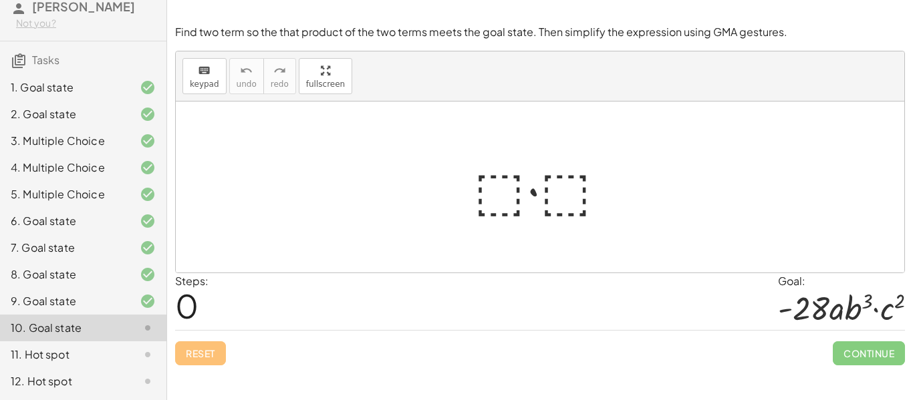
click at [495, 203] on div at bounding box center [545, 187] width 156 height 69
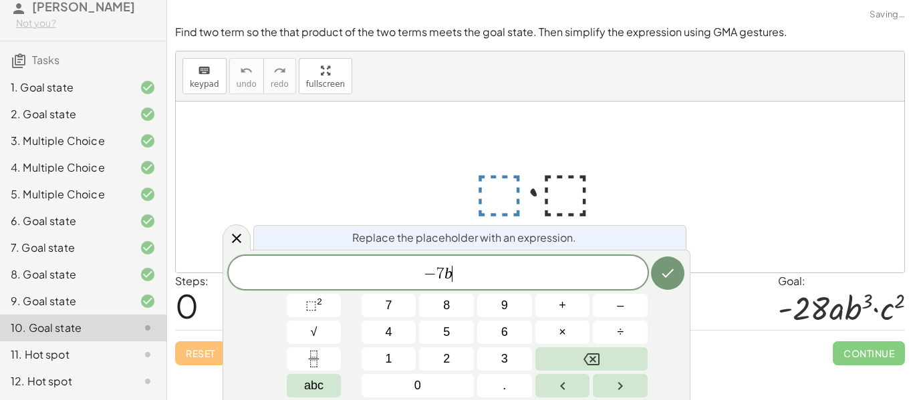
scroll to position [15, 0]
click at [557, 334] on button "×" at bounding box center [562, 332] width 55 height 23
click at [660, 270] on icon "Done" at bounding box center [668, 273] width 16 height 16
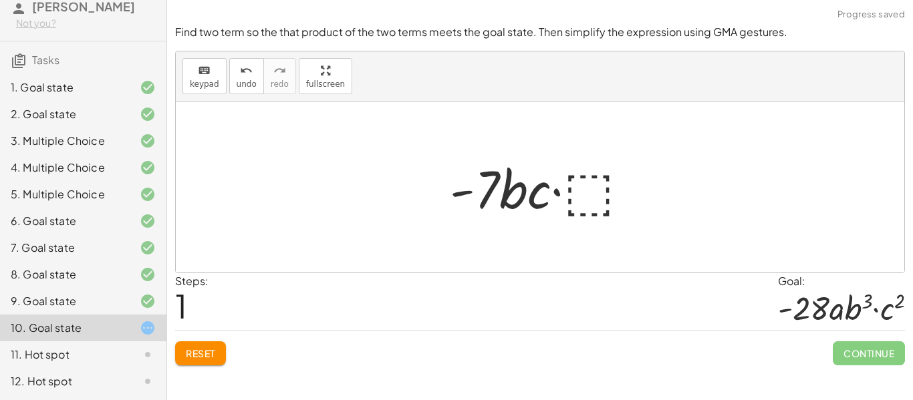
click at [595, 206] on div at bounding box center [545, 187] width 204 height 69
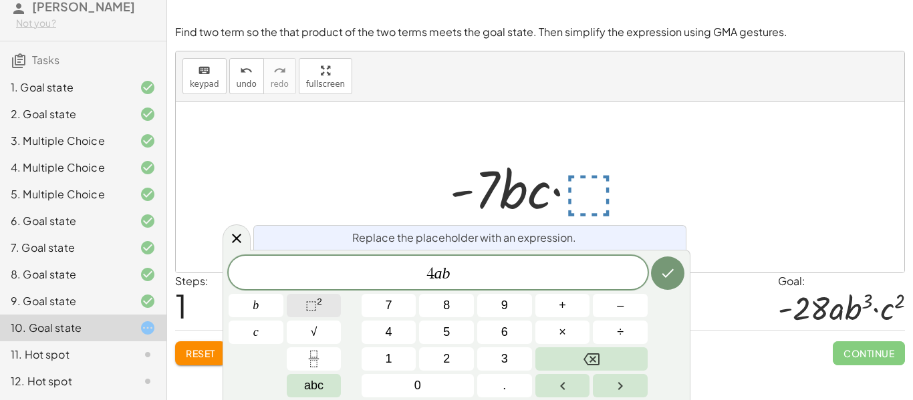
click at [324, 296] on button "⬚ 2" at bounding box center [314, 305] width 55 height 23
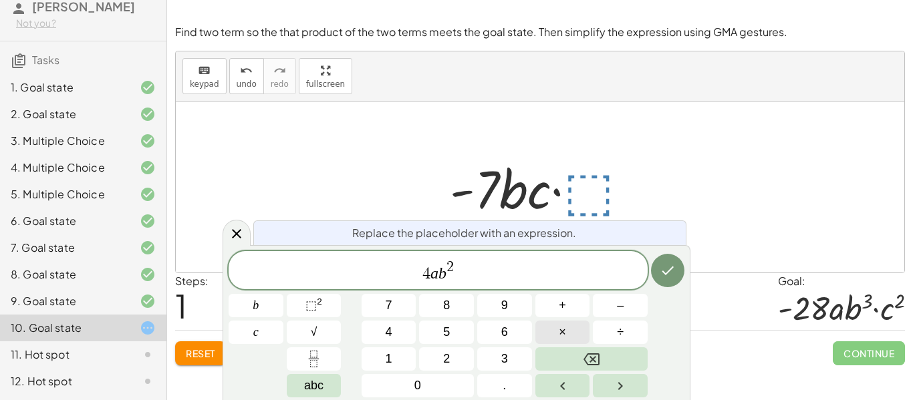
click at [579, 330] on button "×" at bounding box center [562, 332] width 55 height 23
click at [667, 275] on icon "Done" at bounding box center [668, 271] width 16 height 16
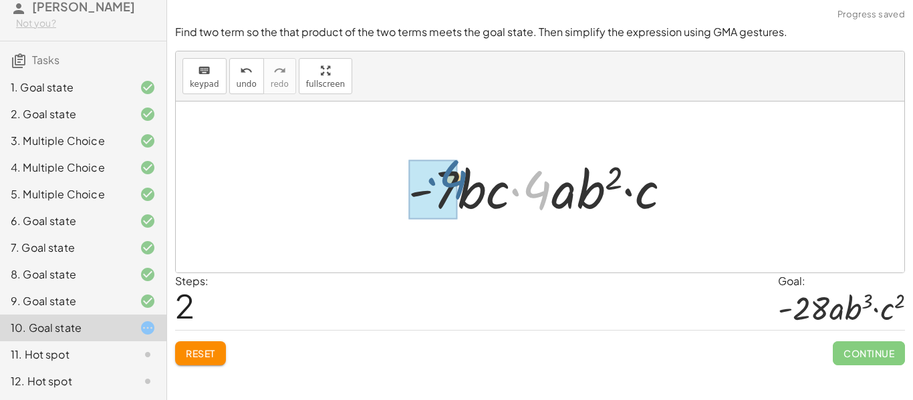
drag, startPoint x: 530, startPoint y: 186, endPoint x: 442, endPoint y: 178, distance: 87.9
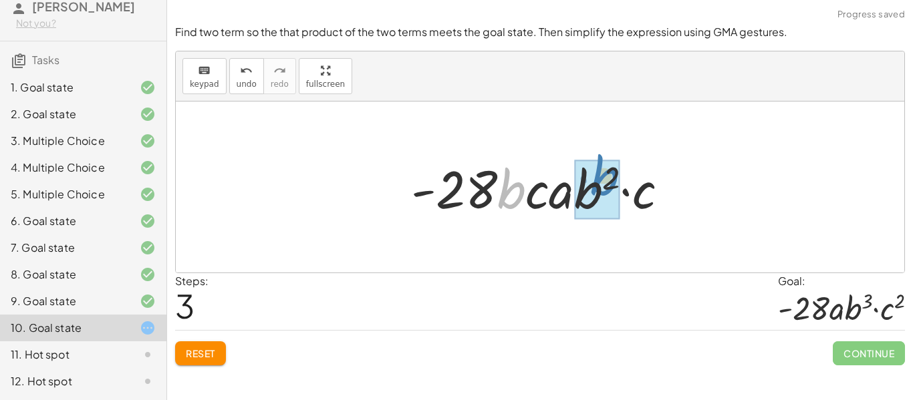
drag, startPoint x: 505, startPoint y: 195, endPoint x: 598, endPoint y: 185, distance: 93.4
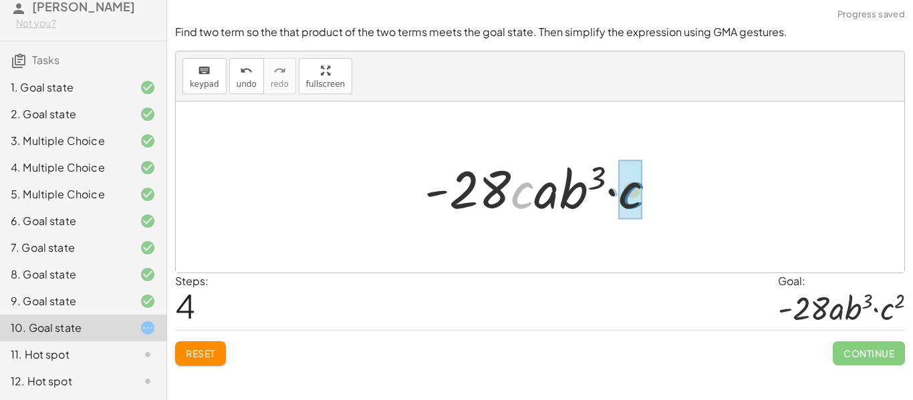
drag, startPoint x: 520, startPoint y: 204, endPoint x: 636, endPoint y: 208, distance: 115.7
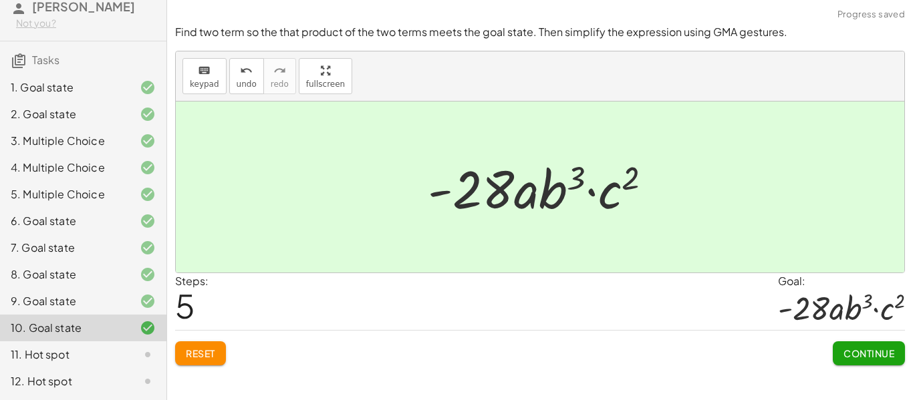
click at [878, 349] on span "Continue" at bounding box center [868, 354] width 51 height 12
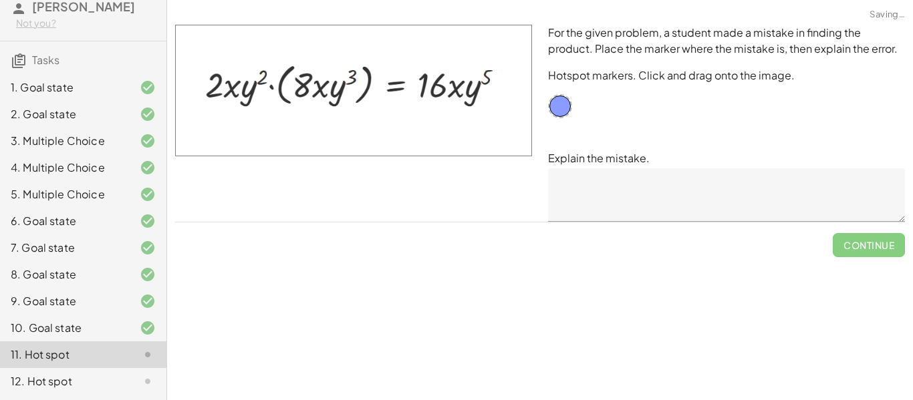
click at [577, 195] on textarea at bounding box center [726, 194] width 357 height 53
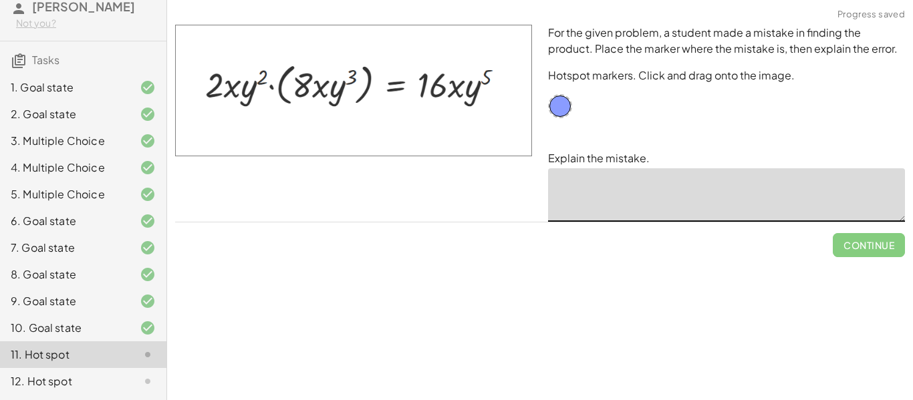
type textarea "*"
click at [414, 100] on img at bounding box center [353, 91] width 357 height 132
drag, startPoint x: 414, startPoint y: 100, endPoint x: 515, endPoint y: 53, distance: 111.2
click at [515, 53] on img at bounding box center [353, 91] width 357 height 132
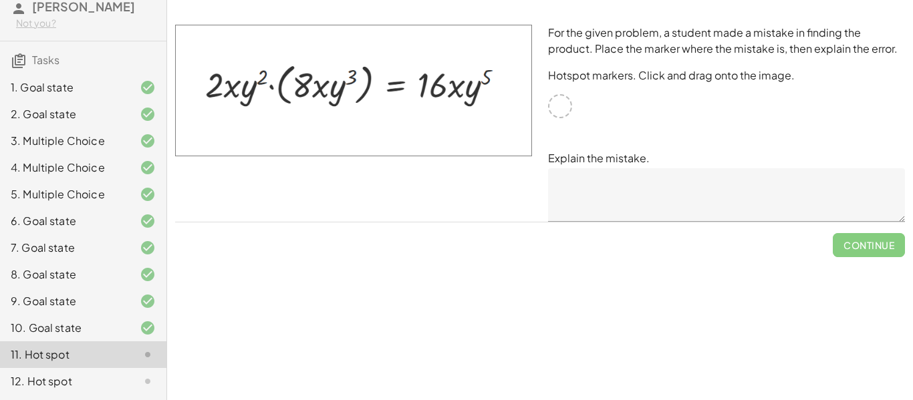
click at [561, 110] on div at bounding box center [560, 106] width 24 height 24
drag, startPoint x: 479, startPoint y: 102, endPoint x: 391, endPoint y: 105, distance: 88.3
click at [391, 105] on img at bounding box center [353, 91] width 357 height 132
drag, startPoint x: 289, startPoint y: 78, endPoint x: 370, endPoint y: 92, distance: 82.0
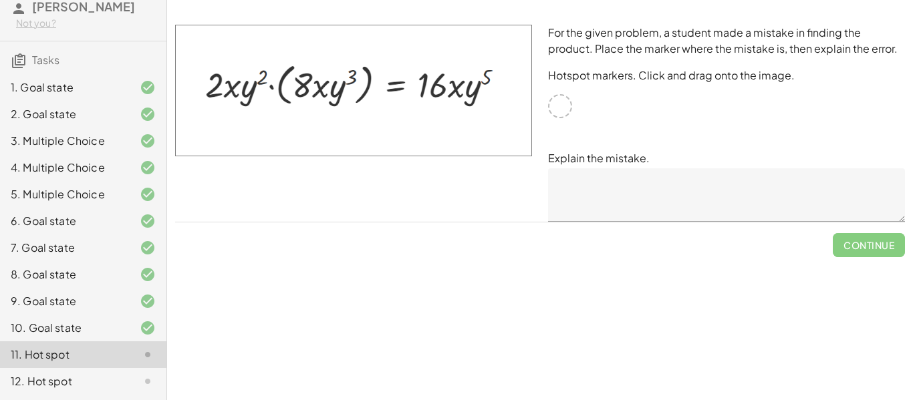
click at [370, 92] on img at bounding box center [353, 91] width 357 height 132
drag, startPoint x: 473, startPoint y: 54, endPoint x: 451, endPoint y: 138, distance: 86.9
click at [451, 138] on img at bounding box center [353, 91] width 357 height 132
drag, startPoint x: 749, startPoint y: 67, endPoint x: 670, endPoint y: 80, distance: 80.5
click at [670, 80] on p "Hotspot markers. Click and drag onto the image." at bounding box center [726, 76] width 357 height 16
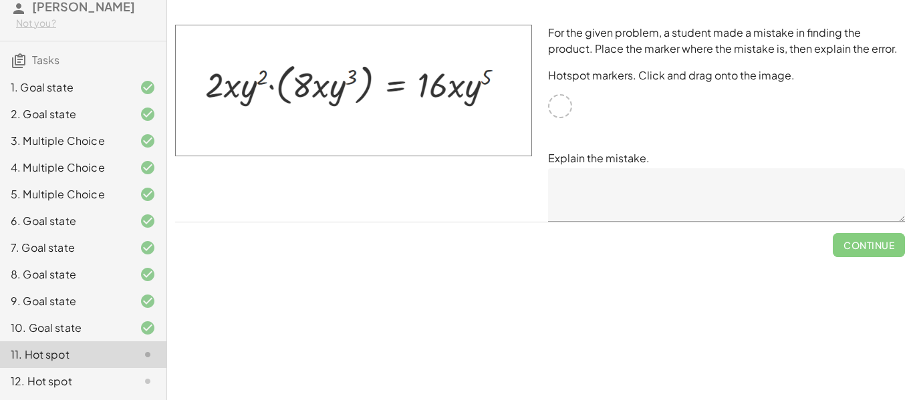
click at [594, 91] on div "For the given problem, a student made a mistake in finding the product. Place t…" at bounding box center [726, 123] width 373 height 213
click at [435, 86] on img at bounding box center [353, 91] width 357 height 132
drag, startPoint x: 435, startPoint y: 86, endPoint x: 494, endPoint y: 102, distance: 60.8
click at [494, 102] on img at bounding box center [353, 91] width 357 height 132
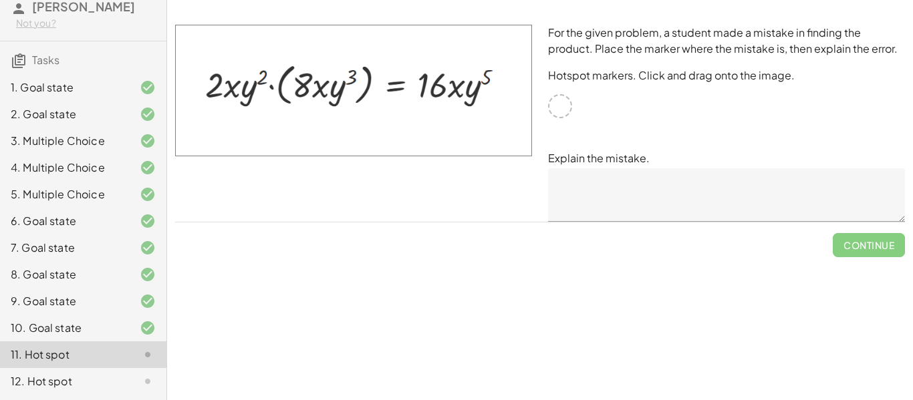
click at [561, 110] on div at bounding box center [560, 106] width 24 height 24
drag, startPoint x: 366, startPoint y: 85, endPoint x: 376, endPoint y: 170, distance: 86.2
click at [376, 170] on div at bounding box center [353, 123] width 373 height 213
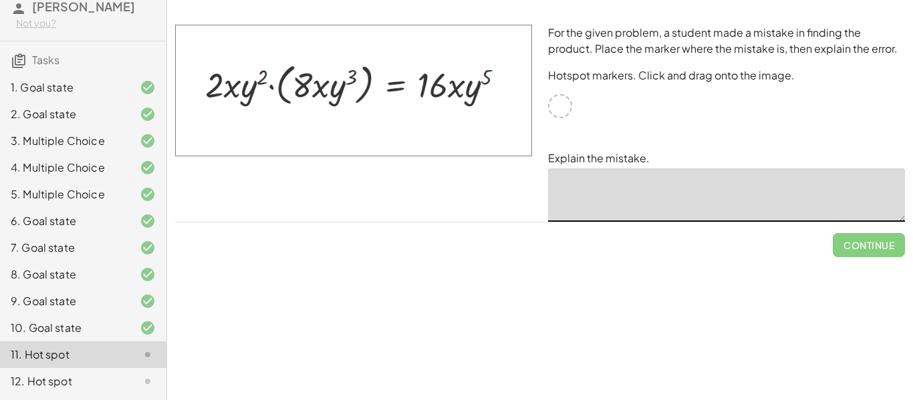
click at [595, 184] on textarea at bounding box center [726, 194] width 357 height 53
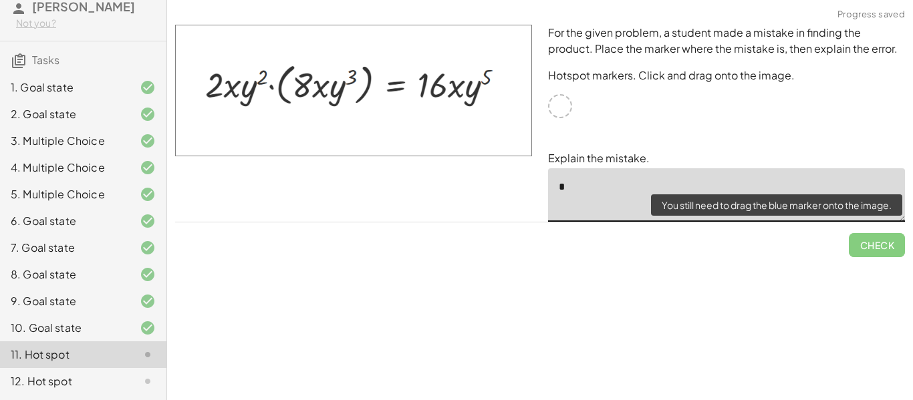
type textarea "*"
click at [889, 243] on span "Check" at bounding box center [877, 240] width 56 height 35
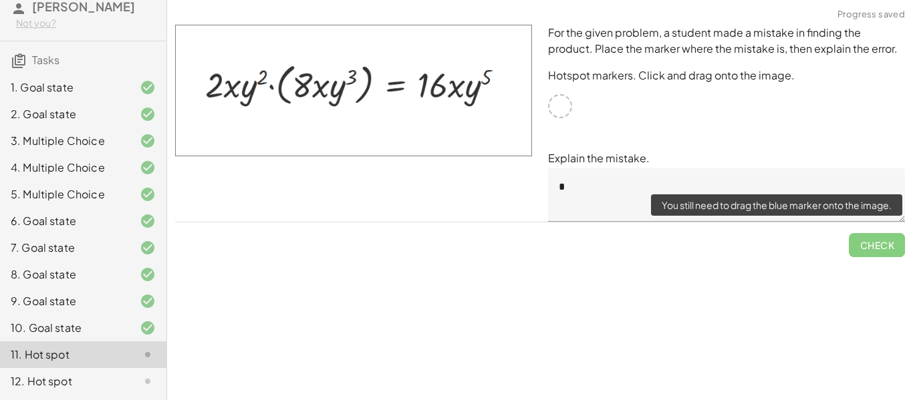
click at [869, 243] on span "Check" at bounding box center [877, 240] width 56 height 35
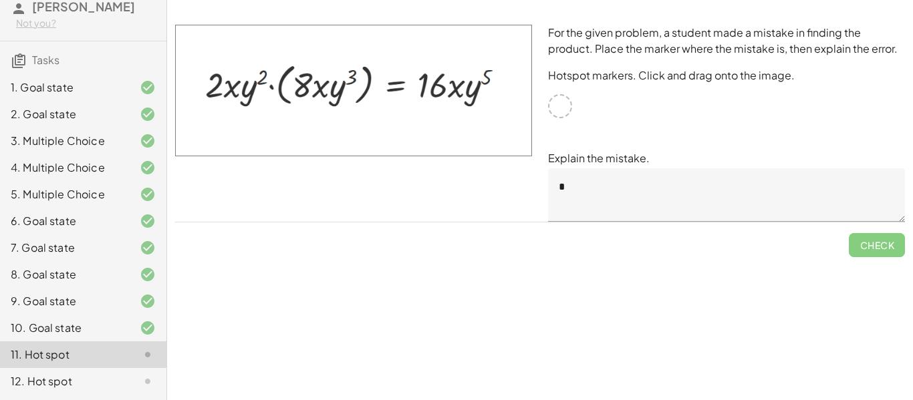
click at [571, 182] on textarea "*" at bounding box center [726, 194] width 357 height 53
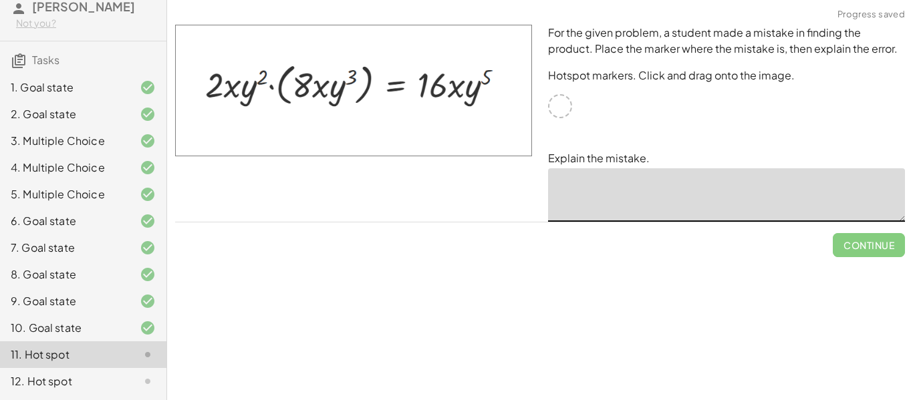
click at [553, 106] on div at bounding box center [560, 106] width 24 height 24
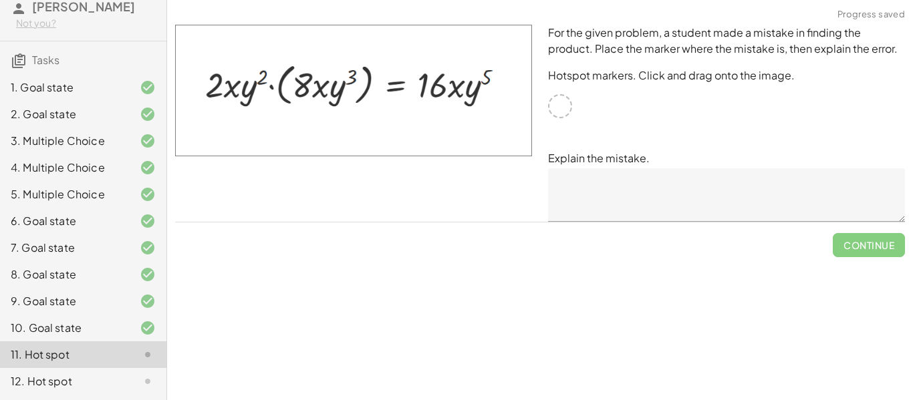
drag, startPoint x: 553, startPoint y: 106, endPoint x: 551, endPoint y: 113, distance: 7.8
click at [551, 113] on div at bounding box center [560, 106] width 24 height 24
click at [559, 114] on div at bounding box center [560, 106] width 24 height 24
drag, startPoint x: 438, startPoint y: 80, endPoint x: 438, endPoint y: 102, distance: 21.4
click at [438, 102] on img at bounding box center [353, 91] width 357 height 132
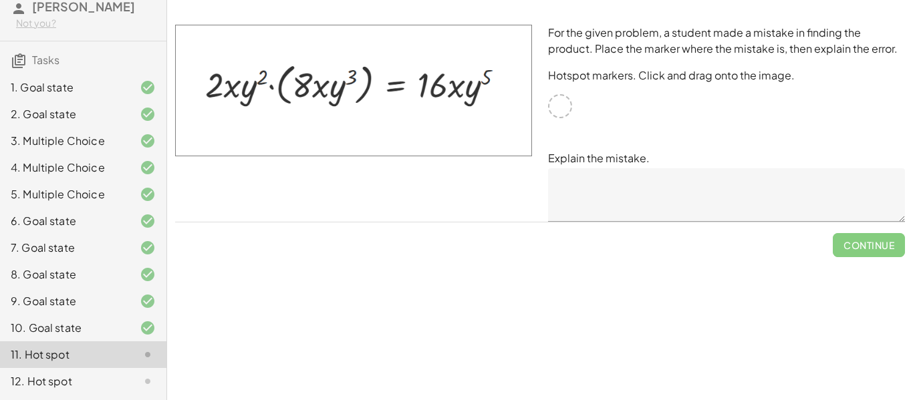
drag, startPoint x: 320, startPoint y: 76, endPoint x: 389, endPoint y: 100, distance: 72.9
click at [389, 100] on img at bounding box center [353, 91] width 357 height 132
drag, startPoint x: 467, startPoint y: 90, endPoint x: 343, endPoint y: 94, distance: 124.4
click at [343, 94] on img at bounding box center [353, 91] width 357 height 132
click at [558, 110] on div at bounding box center [560, 106] width 24 height 24
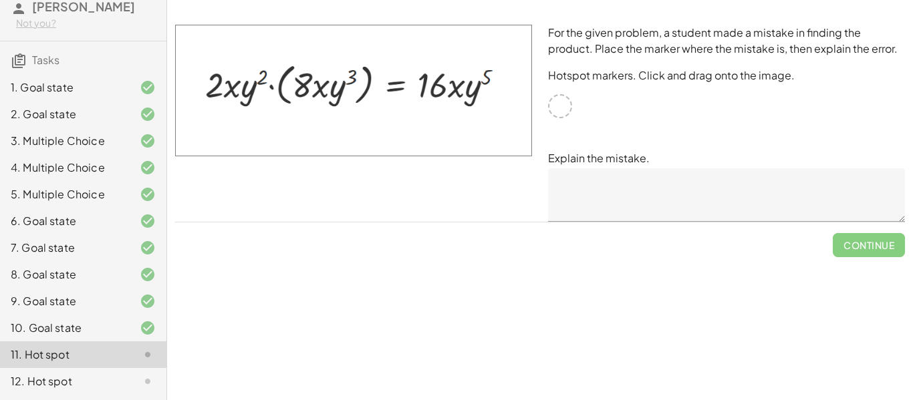
click at [558, 110] on div at bounding box center [560, 106] width 24 height 24
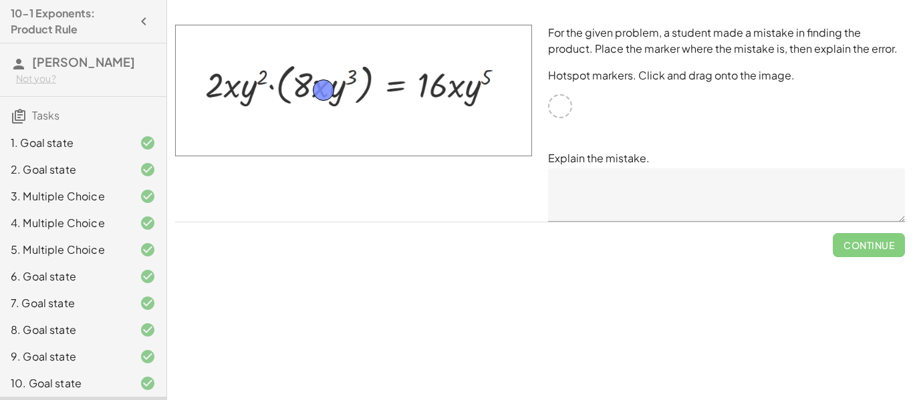
drag, startPoint x: 561, startPoint y: 105, endPoint x: 325, endPoint y: 88, distance: 237.2
drag, startPoint x: 325, startPoint y: 88, endPoint x: 394, endPoint y: 113, distance: 74.0
drag, startPoint x: 394, startPoint y: 113, endPoint x: 449, endPoint y: 92, distance: 58.8
click at [642, 202] on textarea at bounding box center [726, 194] width 357 height 53
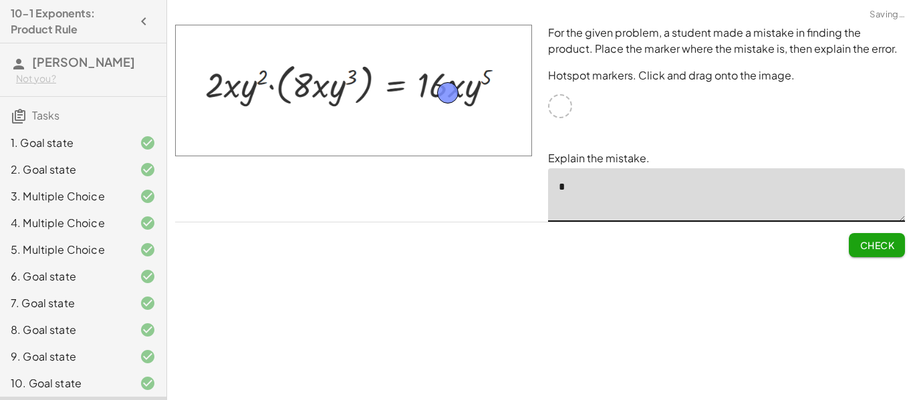
type textarea "*"
click at [872, 253] on button "Check" at bounding box center [877, 245] width 56 height 24
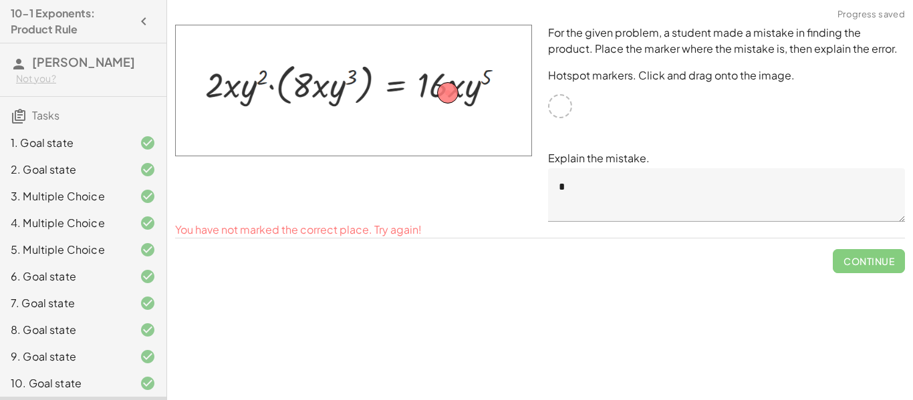
click at [739, 199] on textarea "*" at bounding box center [726, 194] width 357 height 53
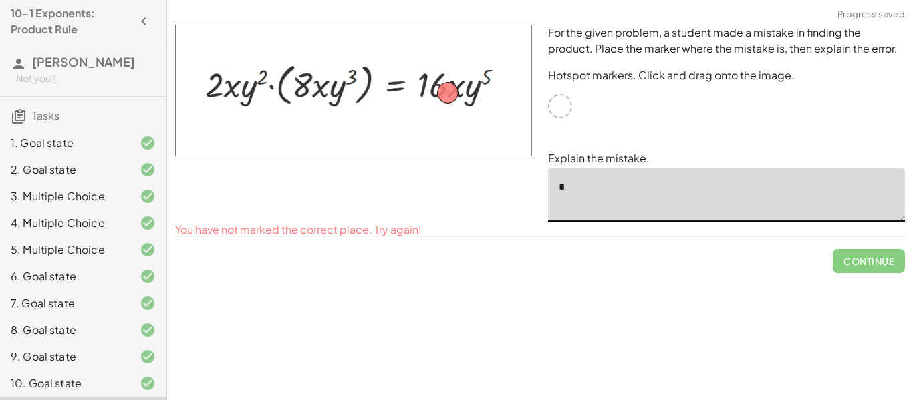
click at [459, 98] on img at bounding box center [353, 91] width 357 height 132
drag, startPoint x: 449, startPoint y: 94, endPoint x: 321, endPoint y: 93, distance: 127.7
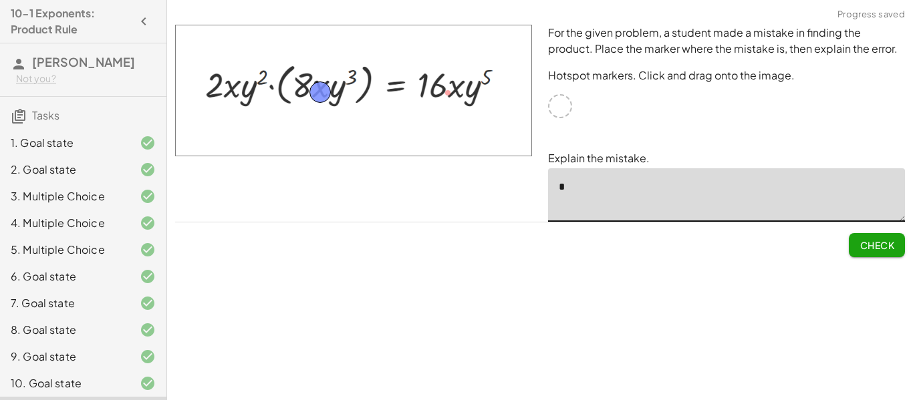
click at [887, 246] on span "Check" at bounding box center [877, 245] width 35 height 12
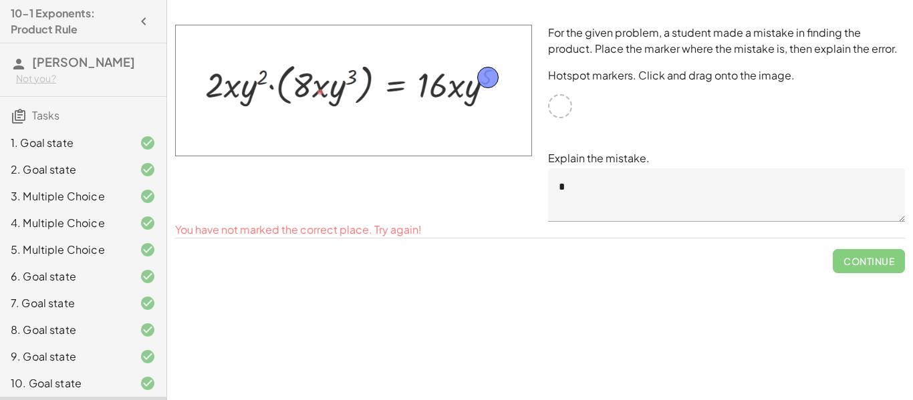
drag, startPoint x: 320, startPoint y: 88, endPoint x: 488, endPoint y: 74, distance: 168.4
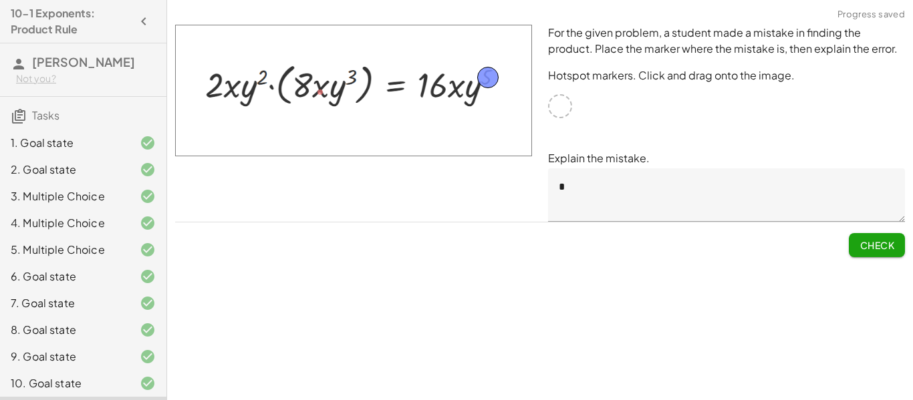
click at [854, 244] on button "Check" at bounding box center [877, 245] width 56 height 24
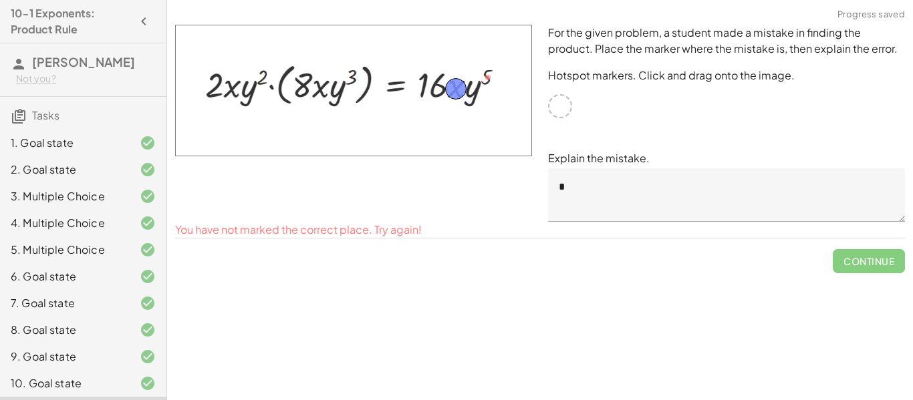
drag, startPoint x: 491, startPoint y: 77, endPoint x: 459, endPoint y: 90, distance: 33.9
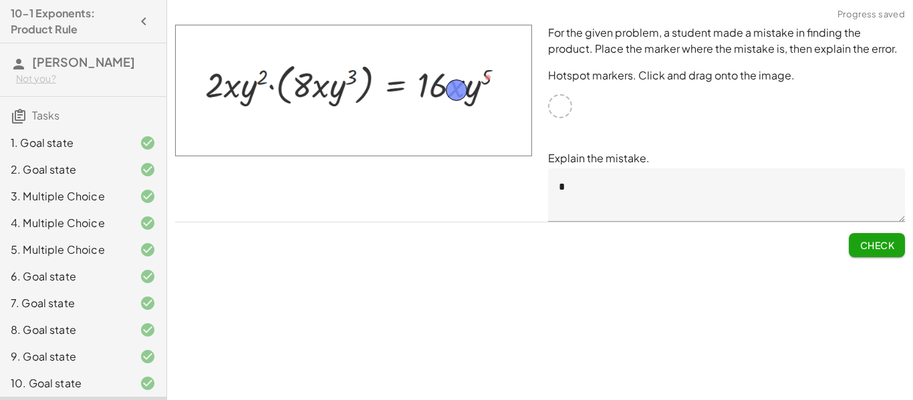
click at [861, 244] on span "Check" at bounding box center [877, 245] width 35 height 12
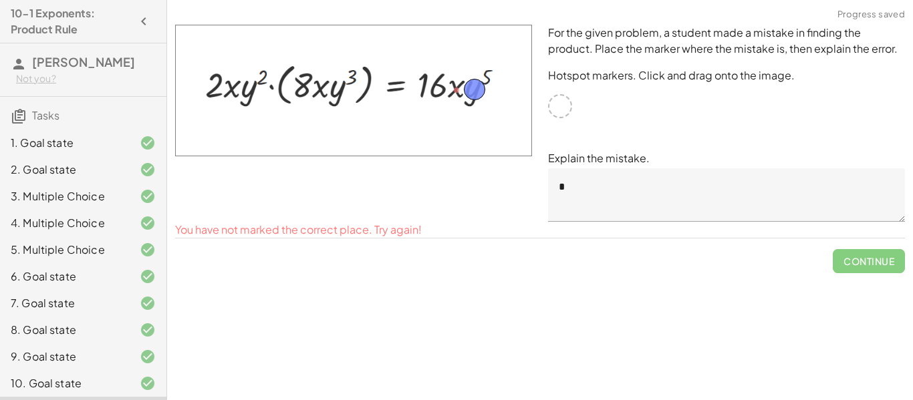
drag, startPoint x: 454, startPoint y: 85, endPoint x: 472, endPoint y: 84, distance: 18.1
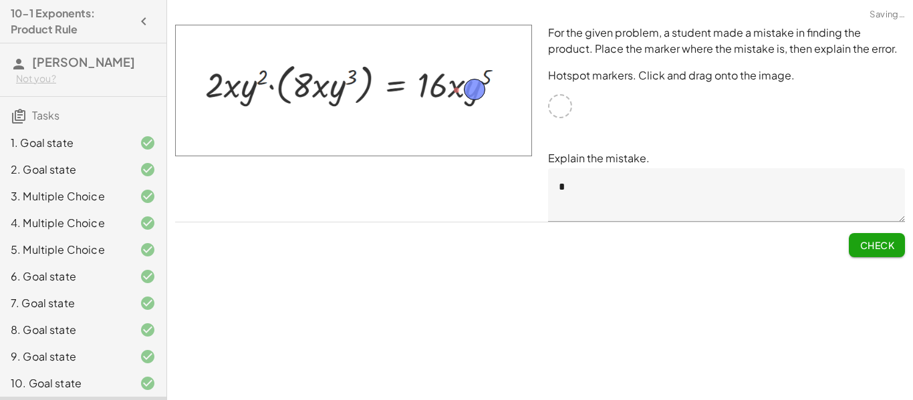
click at [880, 243] on span "Check" at bounding box center [877, 245] width 35 height 12
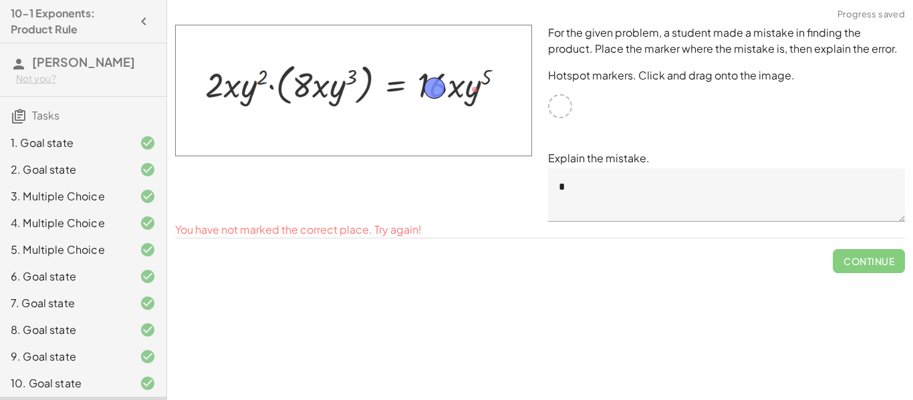
drag, startPoint x: 469, startPoint y: 84, endPoint x: 429, endPoint y: 82, distance: 40.1
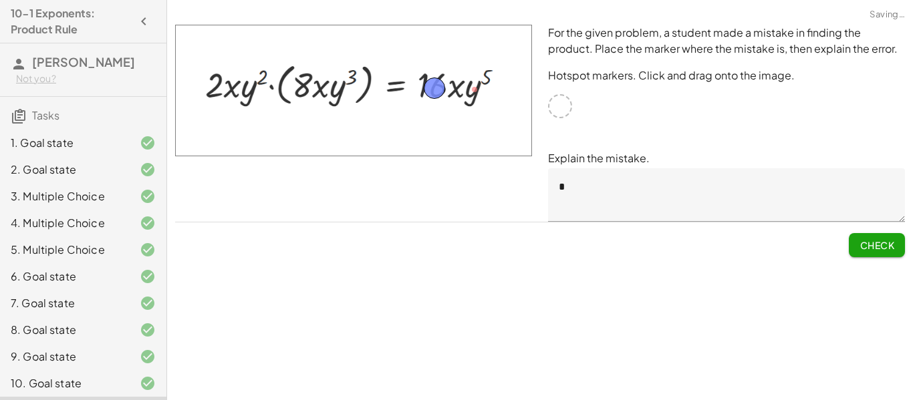
click at [865, 241] on span "Check" at bounding box center [877, 245] width 35 height 12
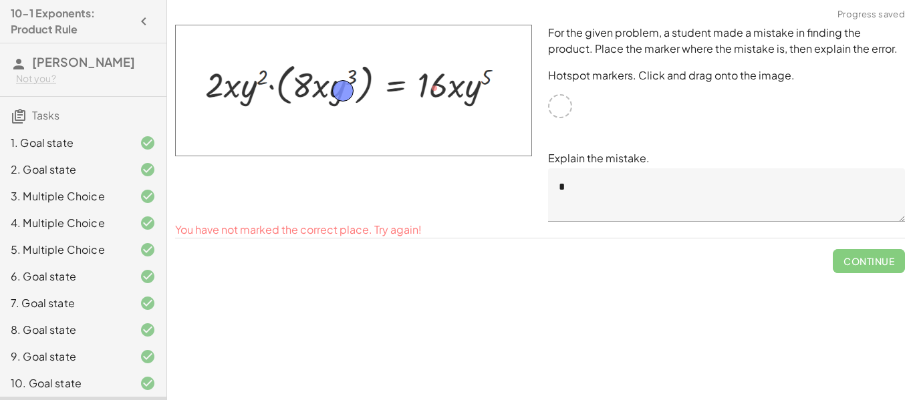
drag, startPoint x: 424, startPoint y: 88, endPoint x: 333, endPoint y: 92, distance: 91.0
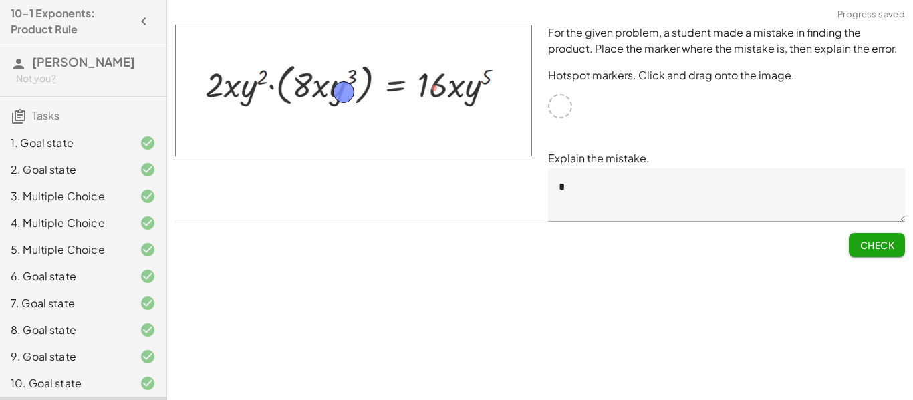
click at [884, 245] on span "Check" at bounding box center [877, 245] width 35 height 12
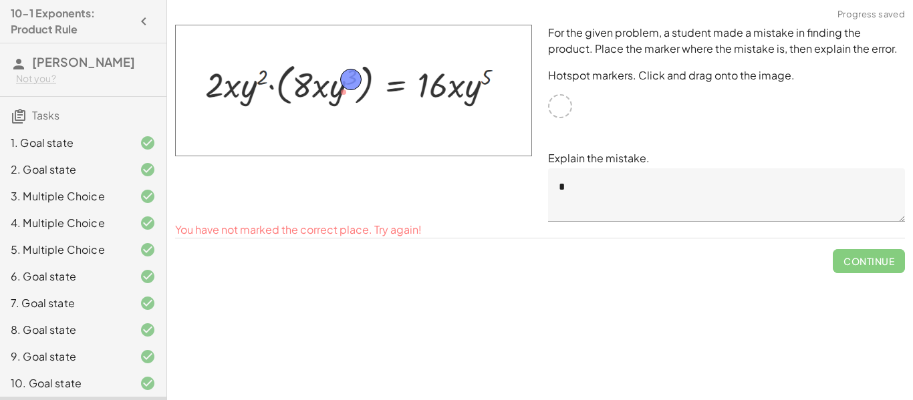
drag, startPoint x: 336, startPoint y: 98, endPoint x: 344, endPoint y: 84, distance: 15.3
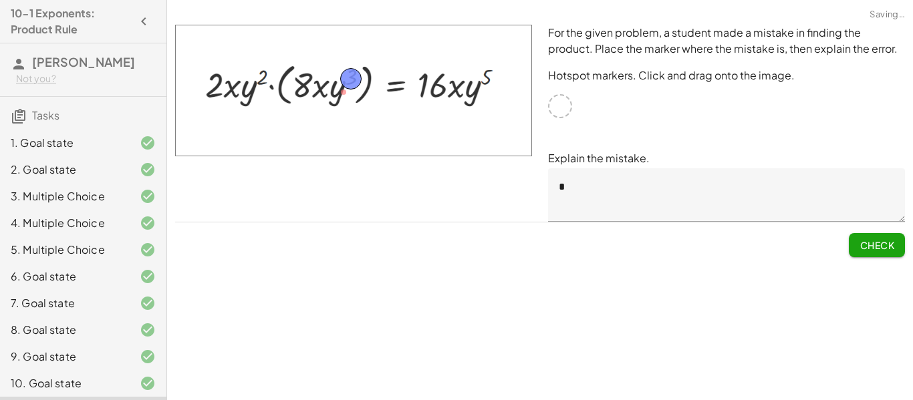
click at [856, 238] on button "Check" at bounding box center [877, 245] width 56 height 24
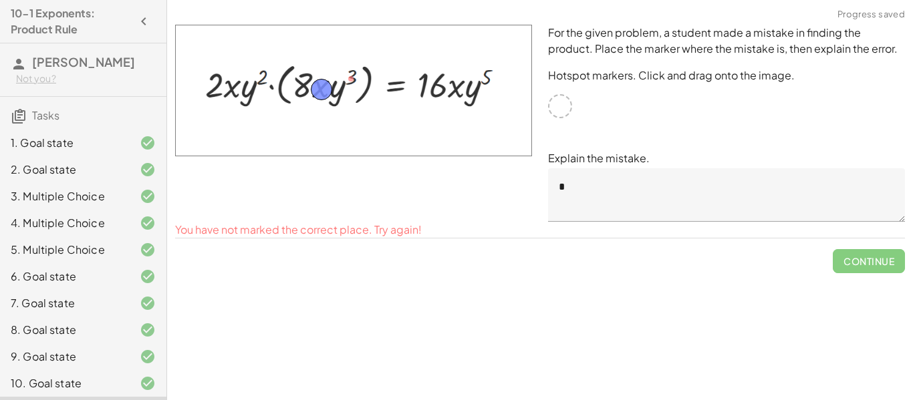
drag, startPoint x: 348, startPoint y: 76, endPoint x: 317, endPoint y: 87, distance: 32.6
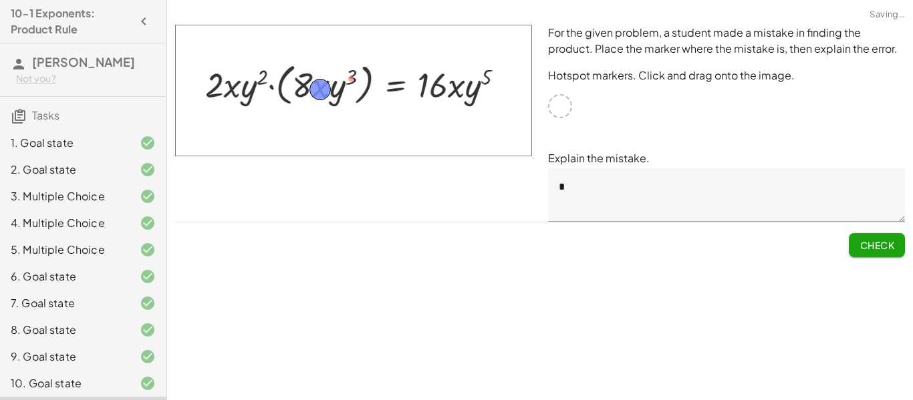
click at [879, 240] on span "Check" at bounding box center [877, 245] width 35 height 12
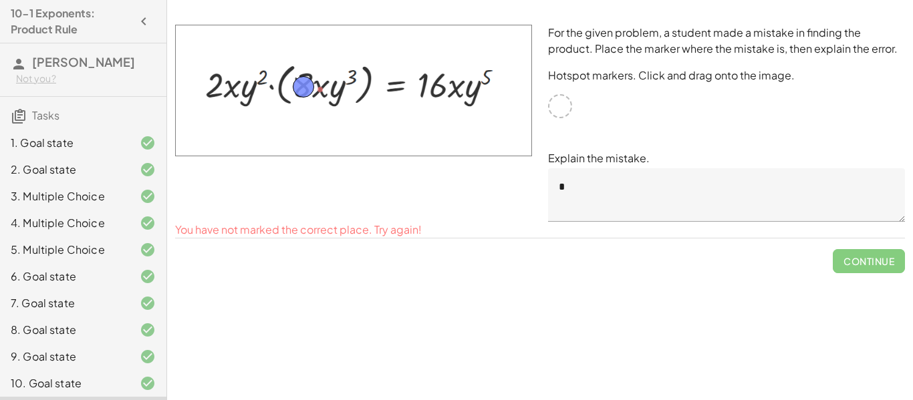
drag, startPoint x: 318, startPoint y: 91, endPoint x: 302, endPoint y: 88, distance: 16.3
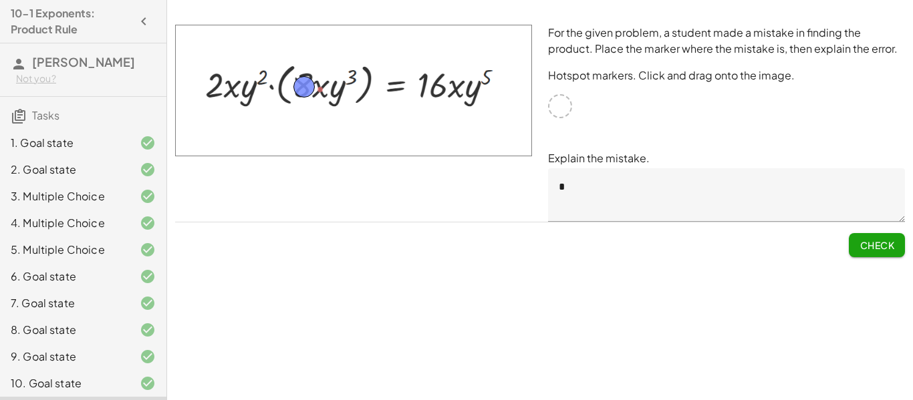
click at [854, 241] on button "Check" at bounding box center [877, 245] width 56 height 24
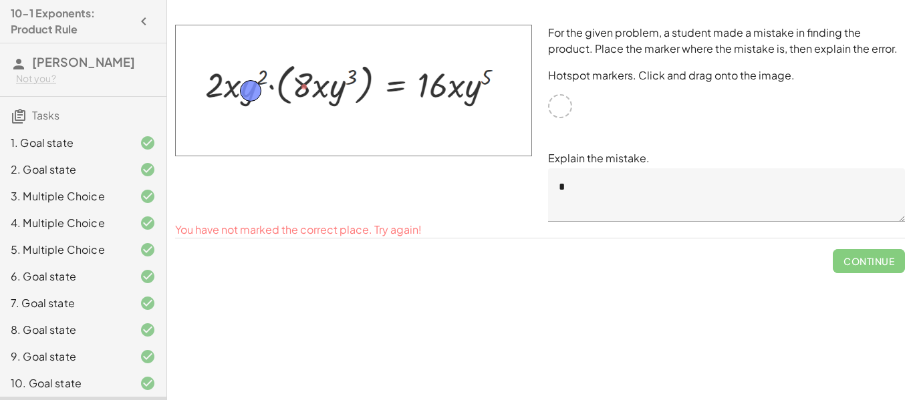
drag, startPoint x: 302, startPoint y: 85, endPoint x: 249, endPoint y: 89, distance: 53.6
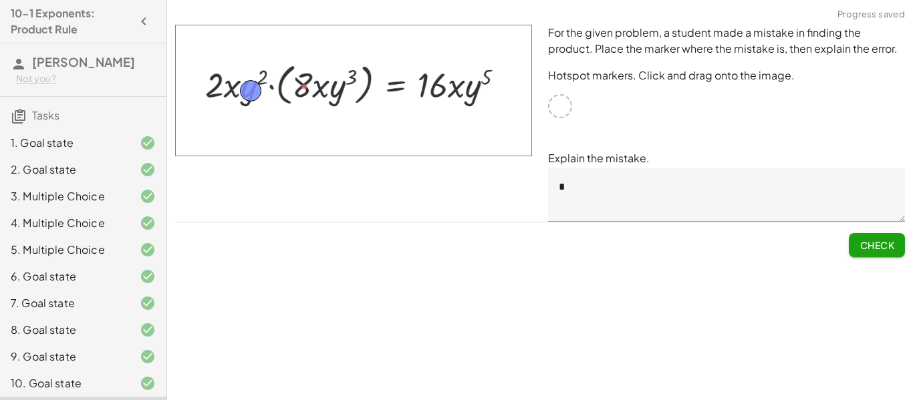
click at [858, 251] on button "Check" at bounding box center [877, 245] width 56 height 24
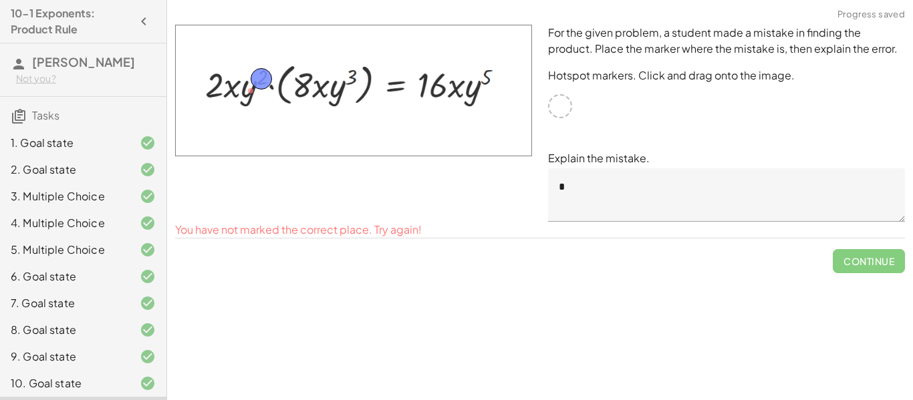
drag, startPoint x: 254, startPoint y: 82, endPoint x: 259, endPoint y: 76, distance: 7.6
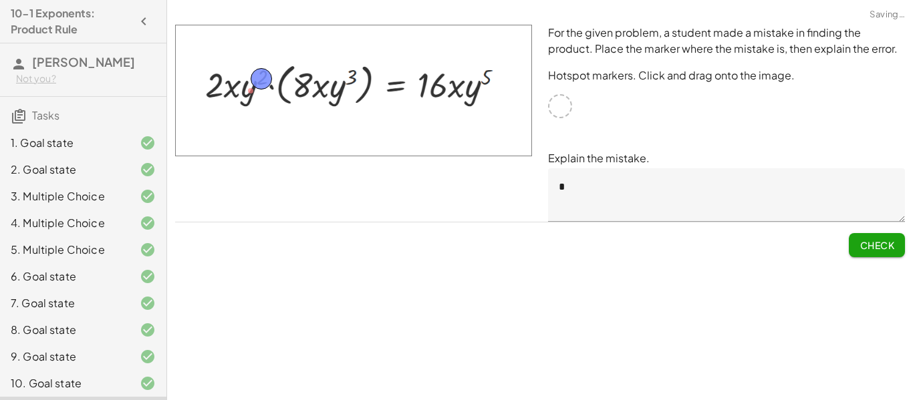
click at [0, 0] on div "For the given problem, a student made a mistake in finding the product. Place t…" at bounding box center [0, 0] width 0 height 0
click at [888, 248] on span "Check" at bounding box center [877, 245] width 35 height 12
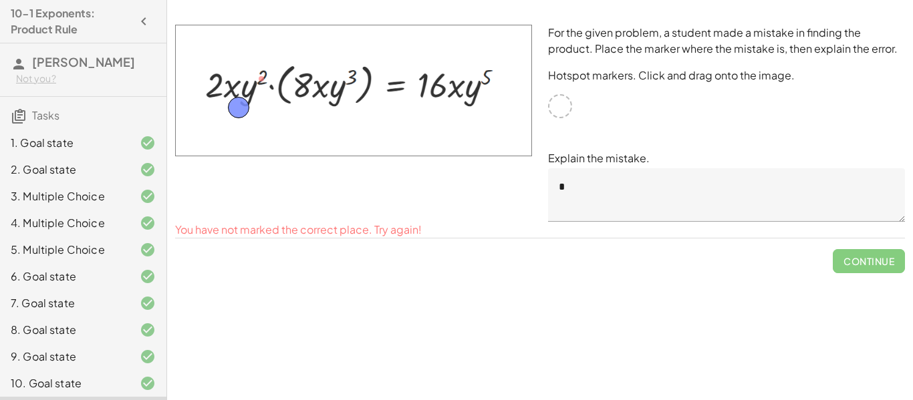
drag, startPoint x: 254, startPoint y: 80, endPoint x: 231, endPoint y: 108, distance: 36.1
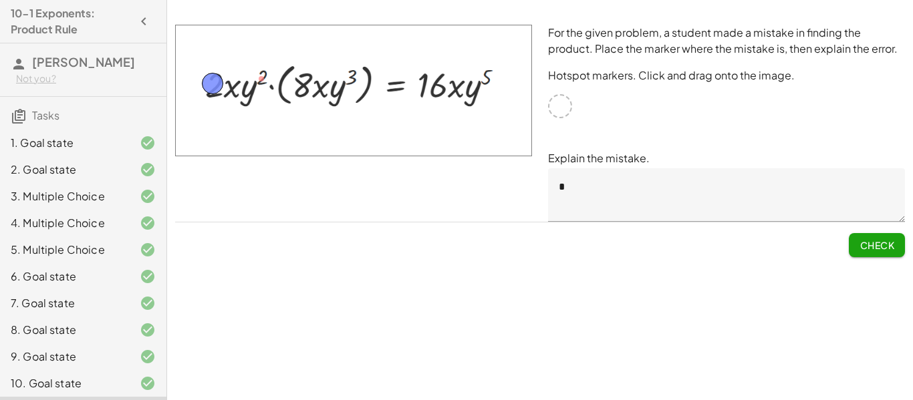
drag, startPoint x: 231, startPoint y: 108, endPoint x: 207, endPoint y: 84, distance: 34.5
click at [870, 239] on span "Check" at bounding box center [877, 245] width 35 height 12
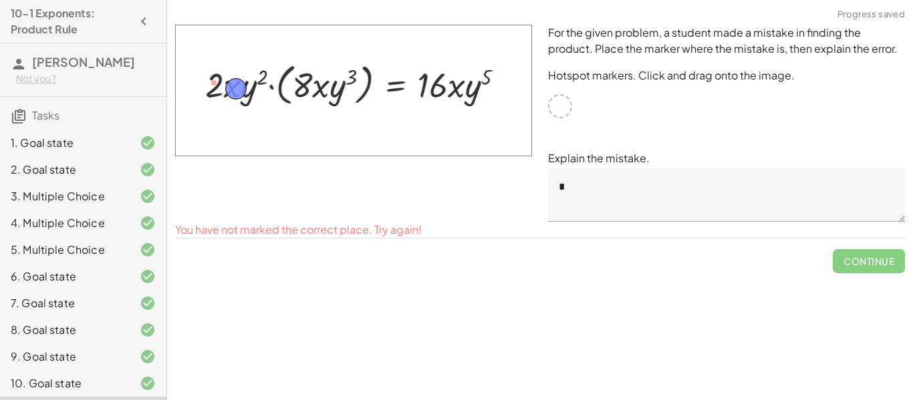
drag, startPoint x: 213, startPoint y: 82, endPoint x: 233, endPoint y: 88, distance: 20.9
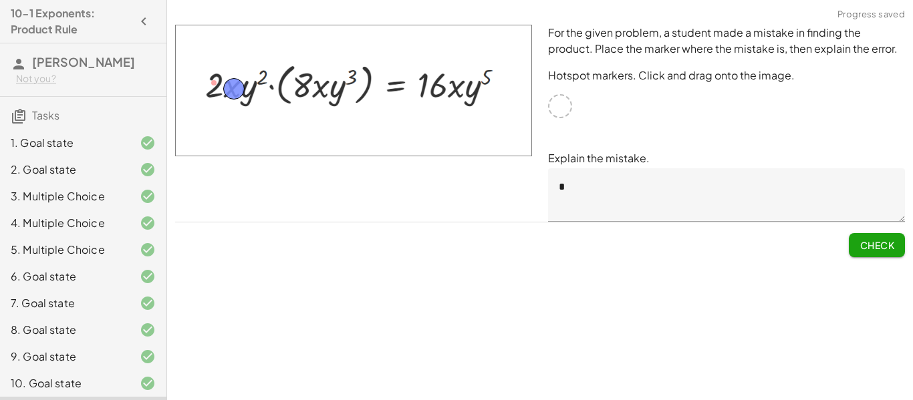
click at [857, 239] on button "Check" at bounding box center [877, 245] width 56 height 24
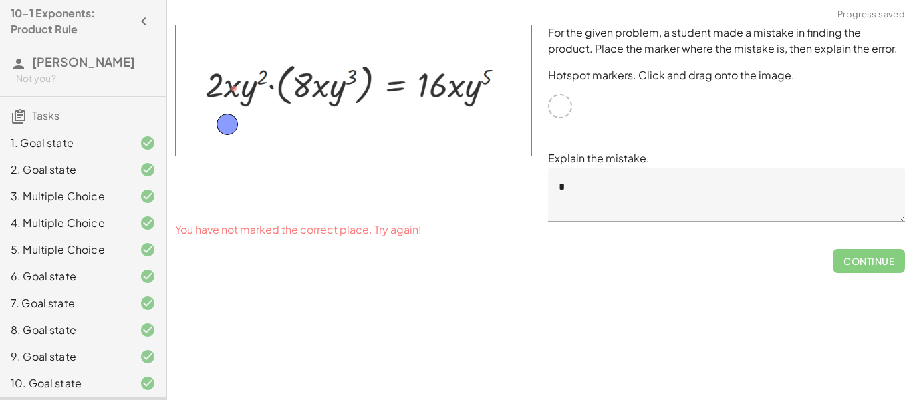
drag, startPoint x: 237, startPoint y: 85, endPoint x: 230, endPoint y: 122, distance: 37.4
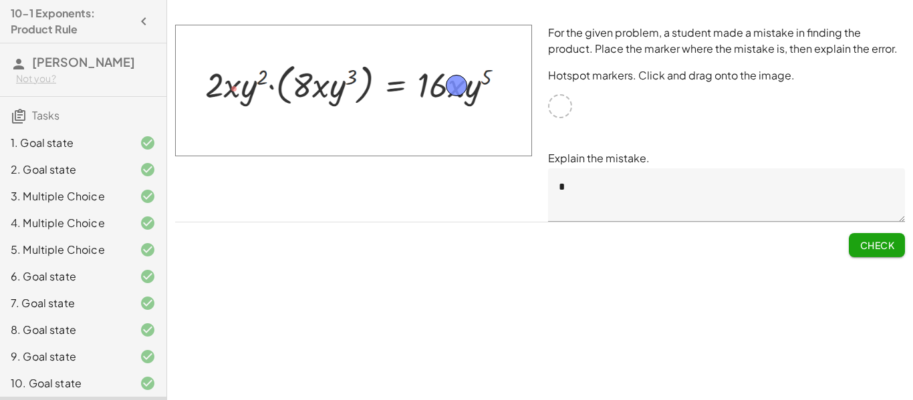
drag, startPoint x: 230, startPoint y: 122, endPoint x: 458, endPoint y: 84, distance: 231.1
click at [618, 185] on textarea "*" at bounding box center [726, 194] width 357 height 53
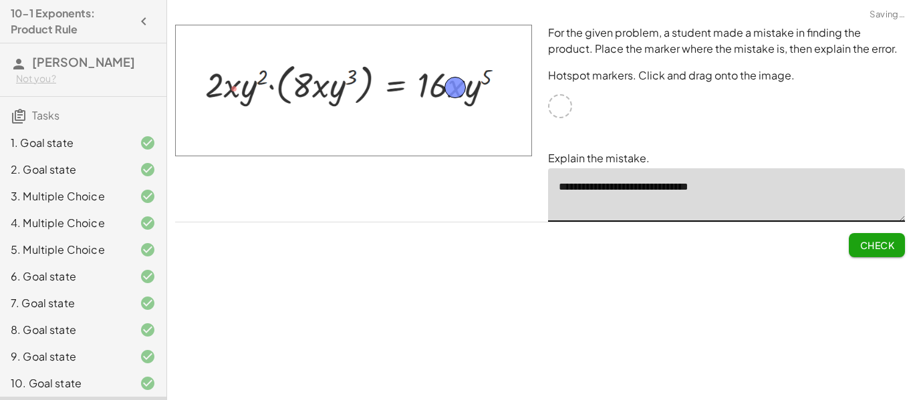
click at [657, 188] on textarea "**********" at bounding box center [726, 194] width 357 height 53
type textarea "**********"
click at [896, 240] on button "Check" at bounding box center [877, 245] width 56 height 24
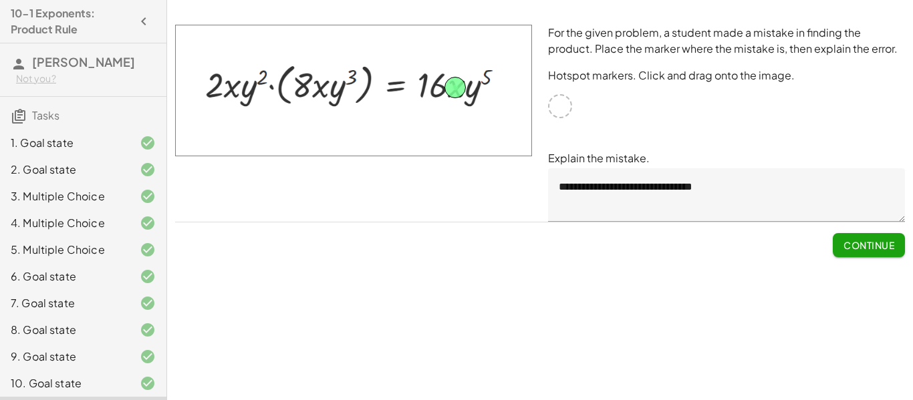
scroll to position [55, 0]
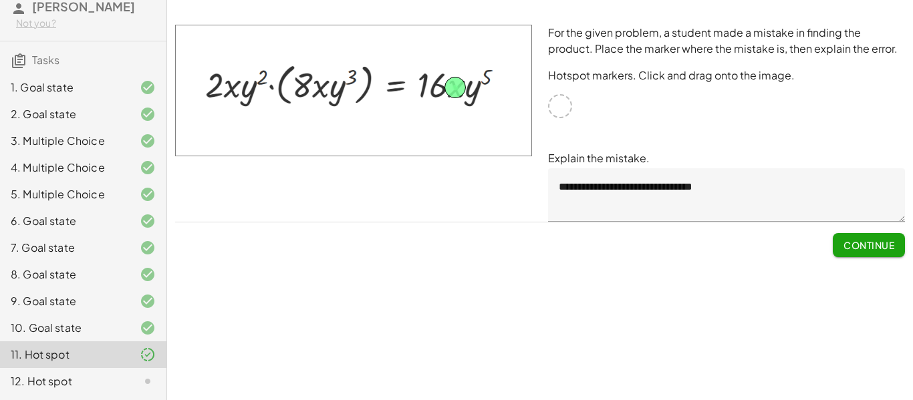
click at [861, 245] on span "Continue" at bounding box center [868, 245] width 51 height 12
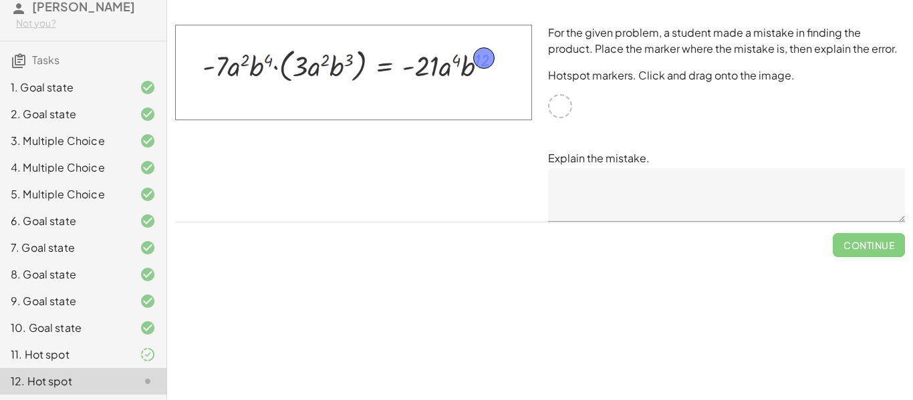
drag, startPoint x: 559, startPoint y: 106, endPoint x: 484, endPoint y: 59, distance: 88.3
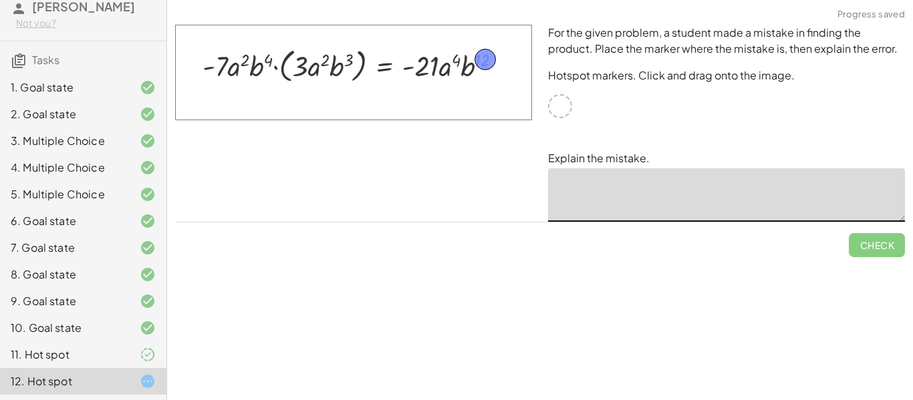
click at [570, 182] on textarea at bounding box center [726, 194] width 357 height 53
type textarea "*"
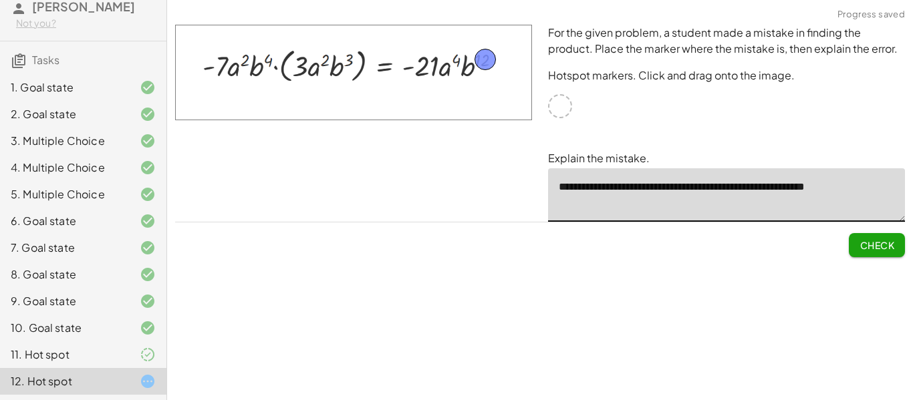
click at [809, 188] on textarea "**********" at bounding box center [726, 194] width 357 height 53
click at [660, 190] on textarea "**********" at bounding box center [726, 194] width 357 height 53
type textarea "**********"
click at [882, 240] on span "Check" at bounding box center [877, 245] width 35 height 12
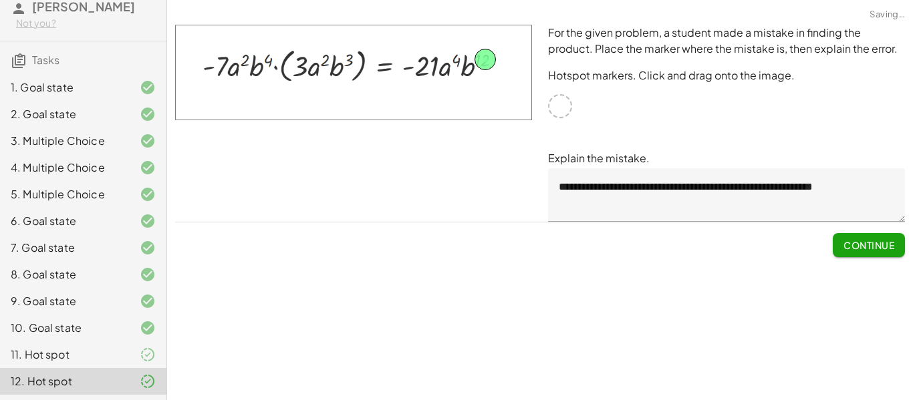
click at [881, 253] on button "Continue" at bounding box center [869, 245] width 72 height 24
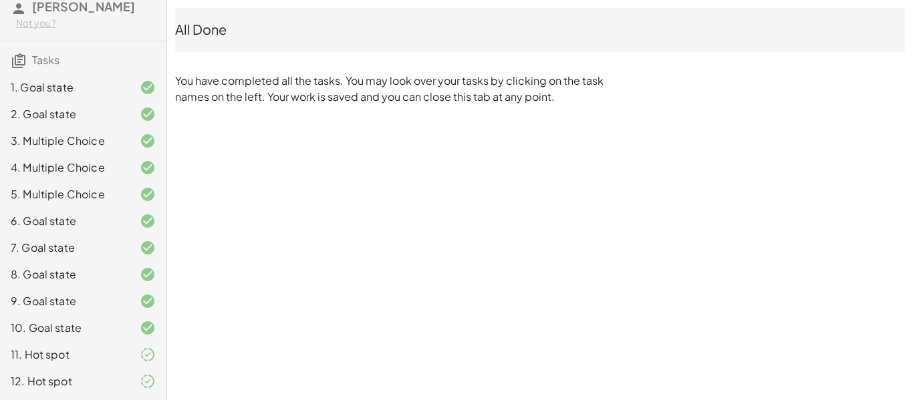
click at [84, 59] on h3 "Tasks" at bounding box center [83, 55] width 166 height 28
click at [95, 88] on div "1. Goal state" at bounding box center [65, 88] width 108 height 16
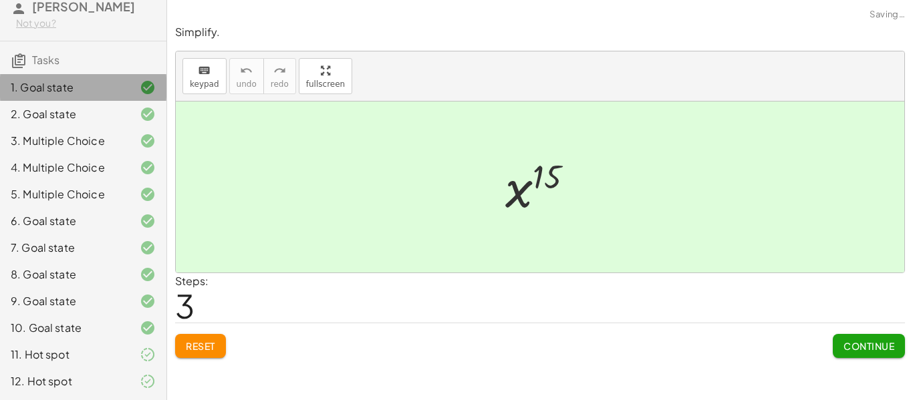
click at [90, 168] on div "4. Multiple Choice" at bounding box center [65, 168] width 108 height 16
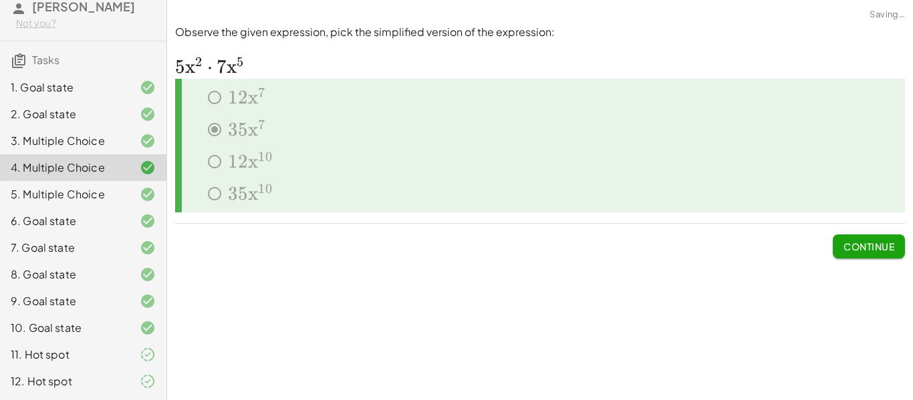
click at [104, 288] on div "7. Goal state" at bounding box center [83, 301] width 166 height 27
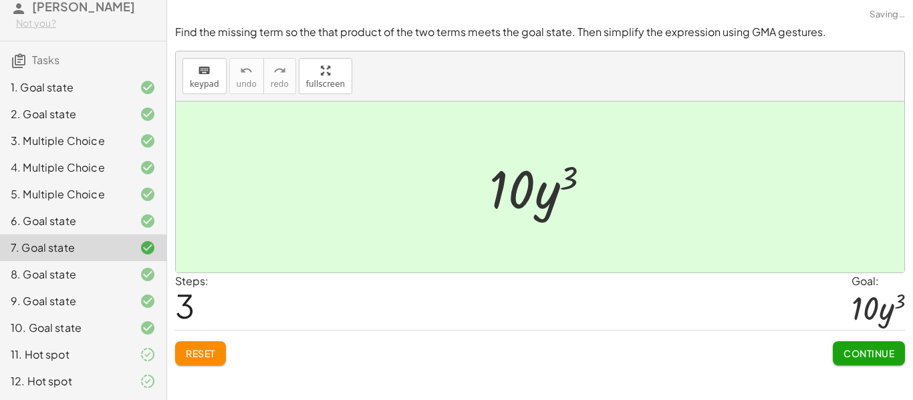
click at [88, 342] on div "9. Goal state" at bounding box center [83, 355] width 166 height 27
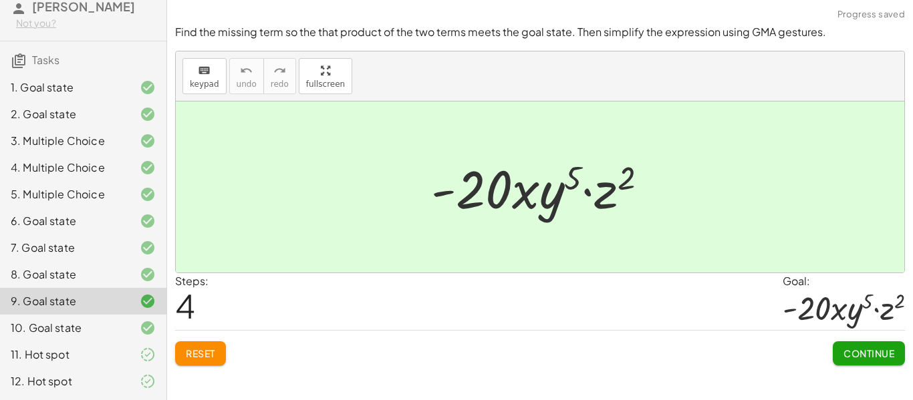
click at [36, 348] on div "11. Hot spot" at bounding box center [65, 355] width 108 height 16
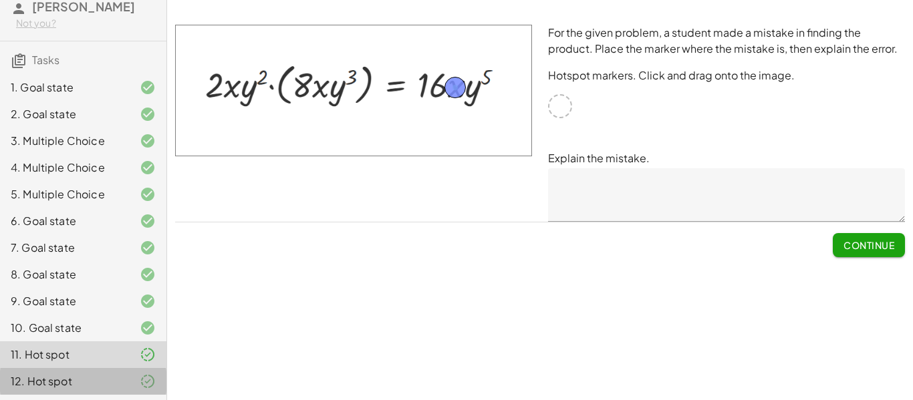
click at [42, 384] on div "12. Hot spot" at bounding box center [65, 382] width 108 height 16
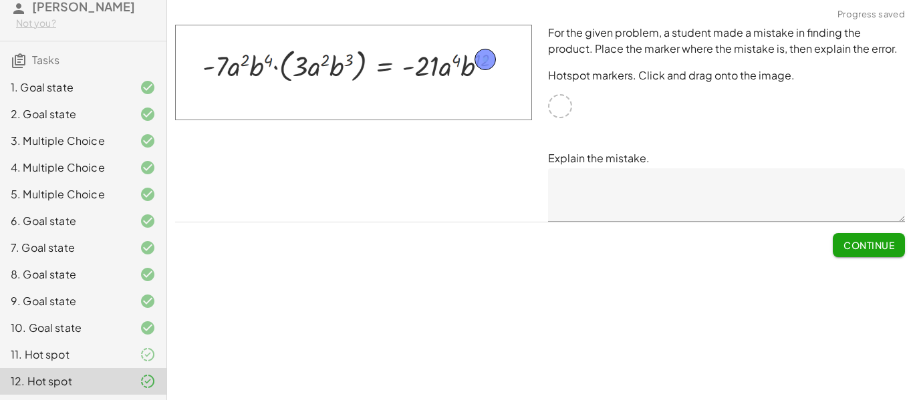
click at [837, 255] on button "Continue" at bounding box center [869, 245] width 72 height 24
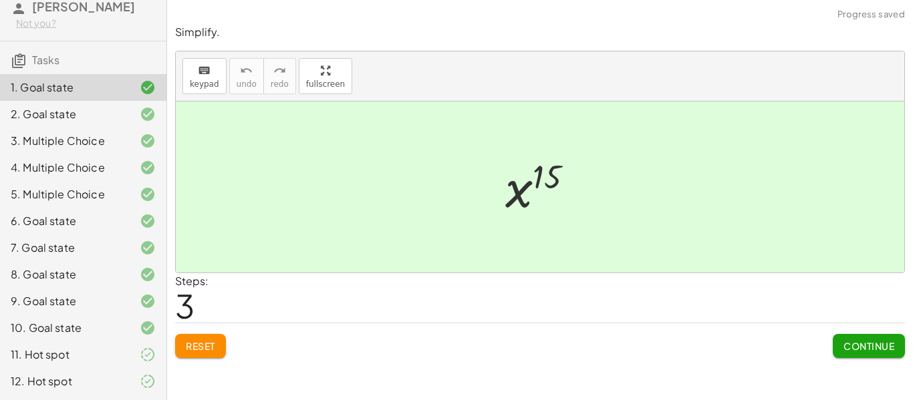
click at [880, 352] on span "Continue" at bounding box center [868, 346] width 51 height 12
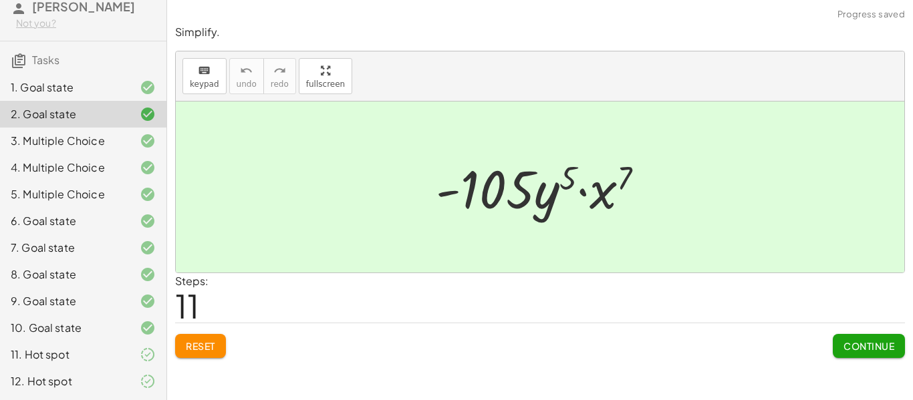
click at [90, 366] on div "11. Hot spot" at bounding box center [83, 355] width 166 height 27
